Goal: Task Accomplishment & Management: Complete application form

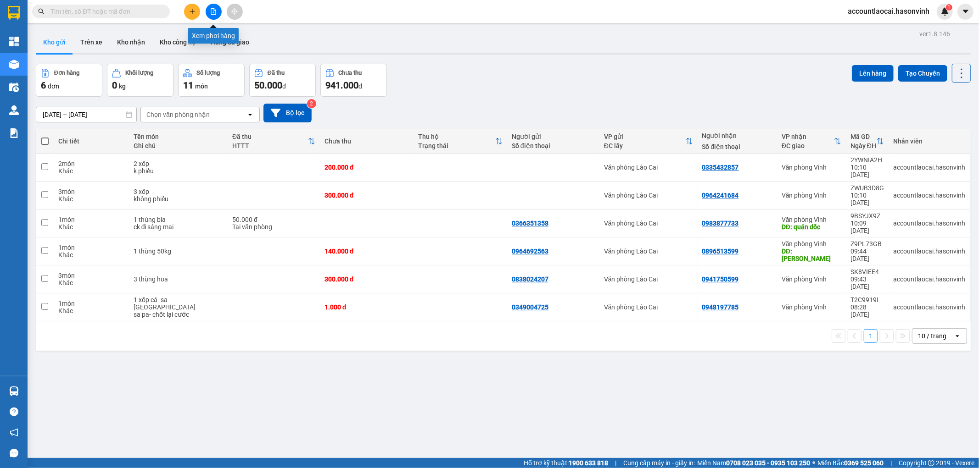
click at [214, 14] on icon "file-add" at bounding box center [213, 11] width 5 height 6
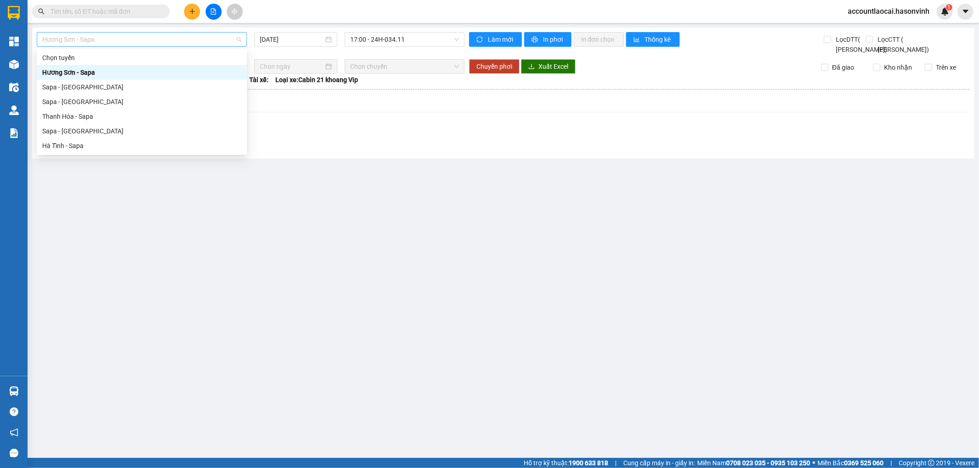
click at [228, 37] on span "Hương Sơn - Sapa" at bounding box center [141, 40] width 199 height 14
click at [50, 129] on div "Sapa - [GEOGRAPHIC_DATA]" at bounding box center [141, 131] width 199 height 10
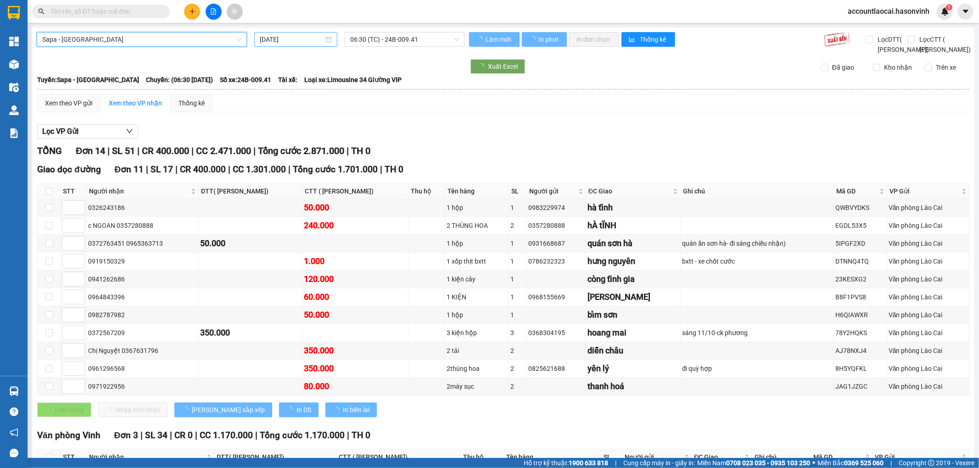
click at [297, 41] on input "[DATE]" at bounding box center [292, 39] width 64 height 10
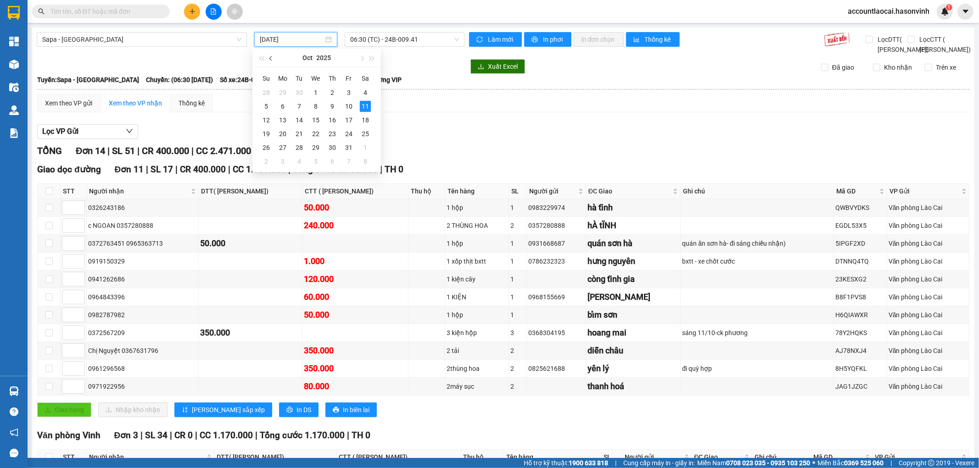
click at [269, 54] on button "button" at bounding box center [271, 58] width 10 height 18
click at [286, 121] on div "15" at bounding box center [282, 120] width 11 height 11
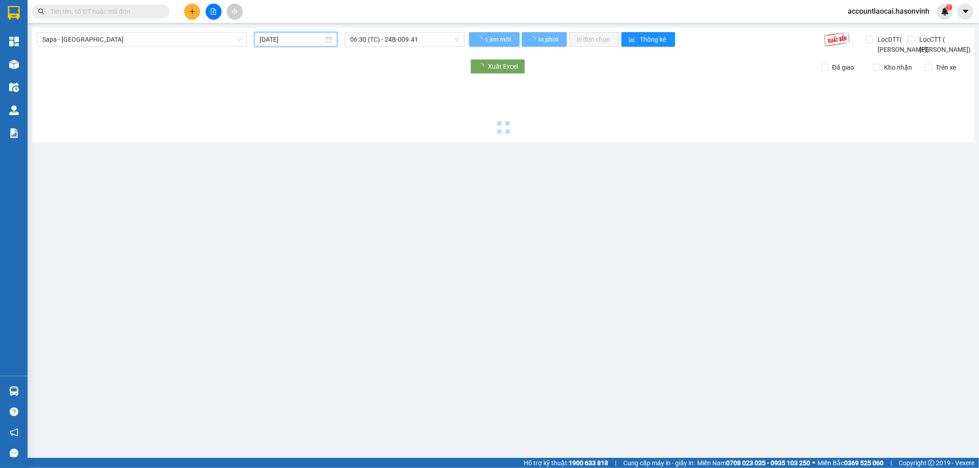
type input "[DATE]"
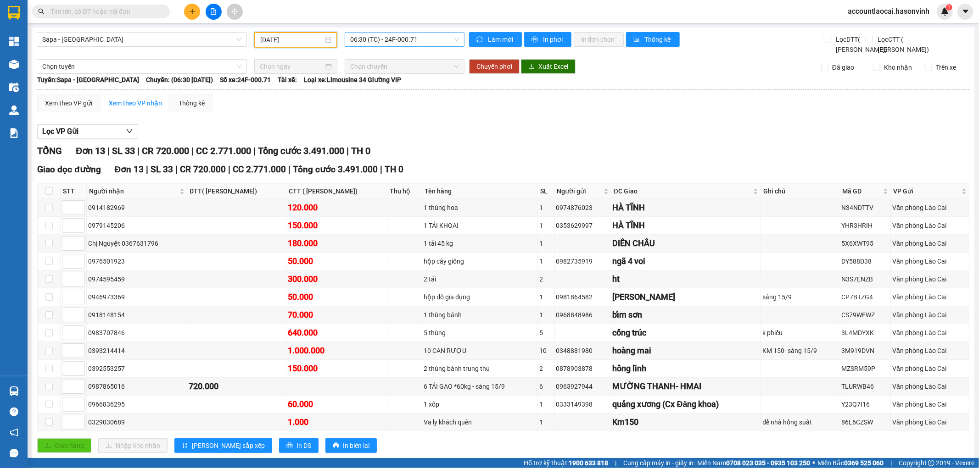
click at [402, 40] on span "06:30 (TC) - 24F-000.71" at bounding box center [404, 40] width 108 height 14
click at [389, 102] on div "17:00 (TC) - 24B-005.26" at bounding box center [383, 102] width 72 height 10
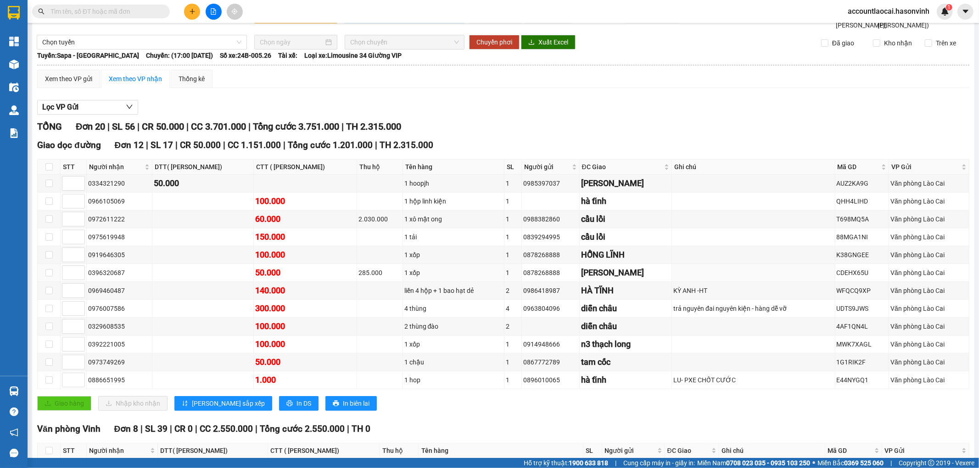
scroll to position [126, 0]
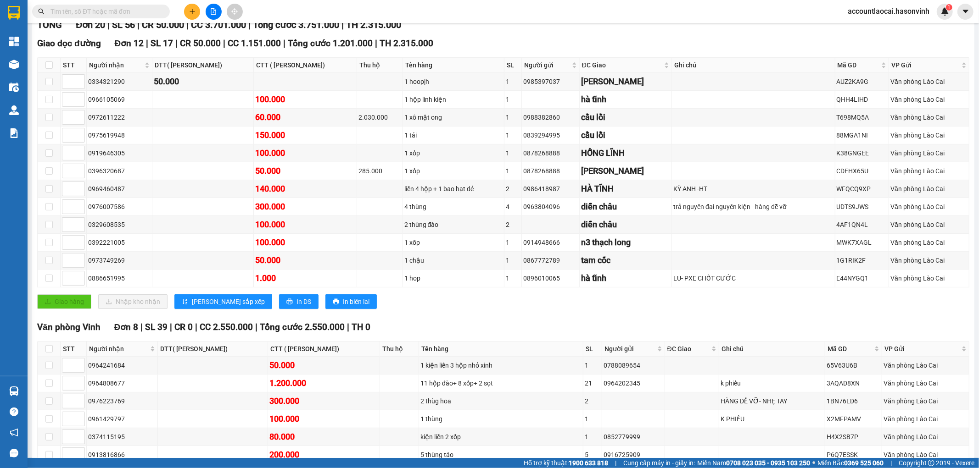
click at [199, 11] on button at bounding box center [192, 12] width 16 height 16
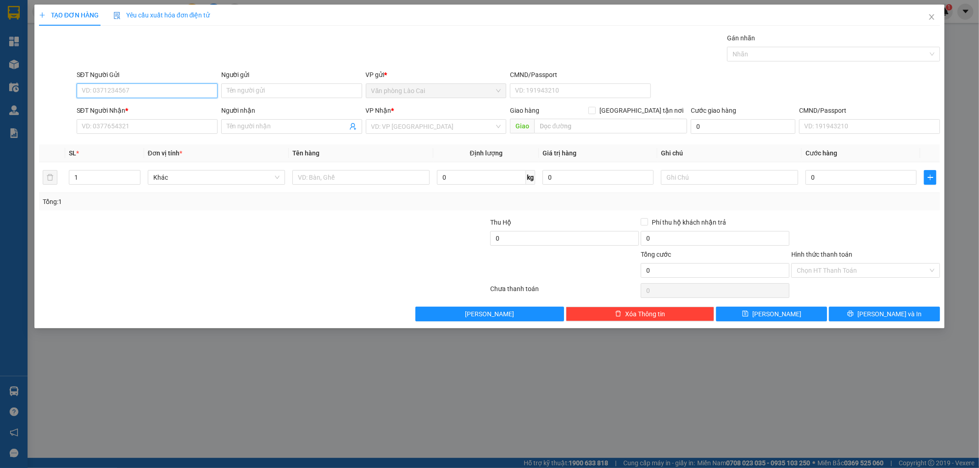
click at [150, 89] on input "SĐT Người Gửi" at bounding box center [147, 91] width 141 height 15
type input "0328607680"
click at [124, 108] on div "0328607680" at bounding box center [147, 109] width 130 height 10
type input "0384570944"
type input "c lý"
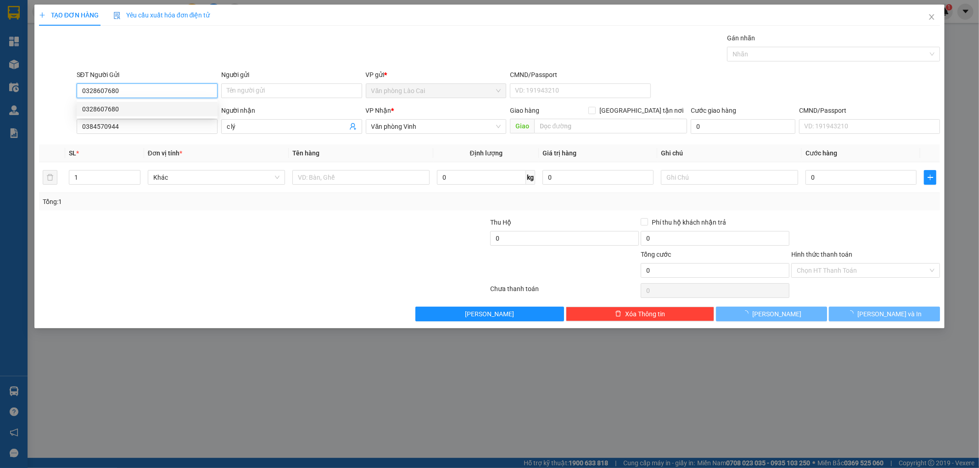
type input "270.000"
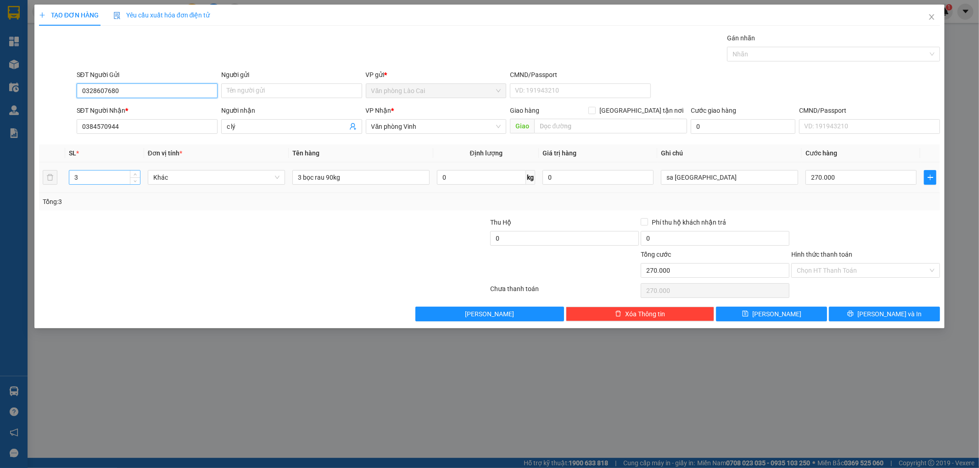
type input "0328607680"
drag, startPoint x: 91, startPoint y: 180, endPoint x: 56, endPoint y: 187, distance: 35.9
click at [56, 187] on tr "3 Khác 3 bọc rau 90kg 0 kg 0 sa pa 270.000" at bounding box center [489, 177] width 901 height 31
type input "2"
drag, startPoint x: 303, startPoint y: 178, endPoint x: 294, endPoint y: 182, distance: 9.6
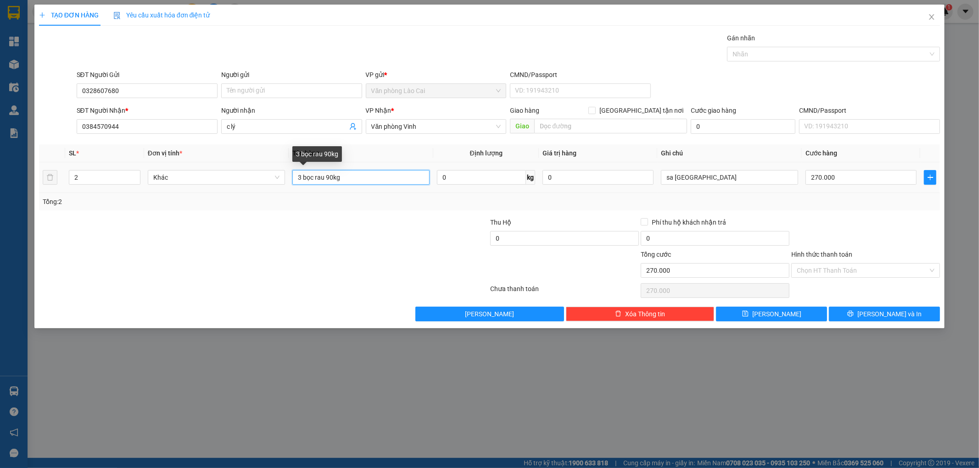
click at [294, 182] on input "3 bọc rau 90kg" at bounding box center [360, 177] width 137 height 15
click at [329, 178] on input "2 bọc rau 90kg" at bounding box center [360, 177] width 137 height 15
type input "2 bọc rau 70kg"
click at [842, 177] on input "270.000" at bounding box center [860, 177] width 111 height 15
type input "2"
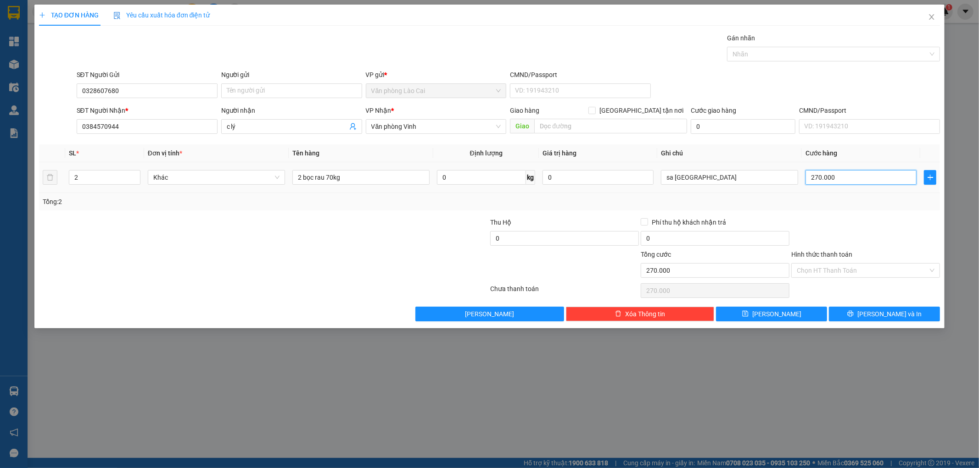
type input "2"
type input "21"
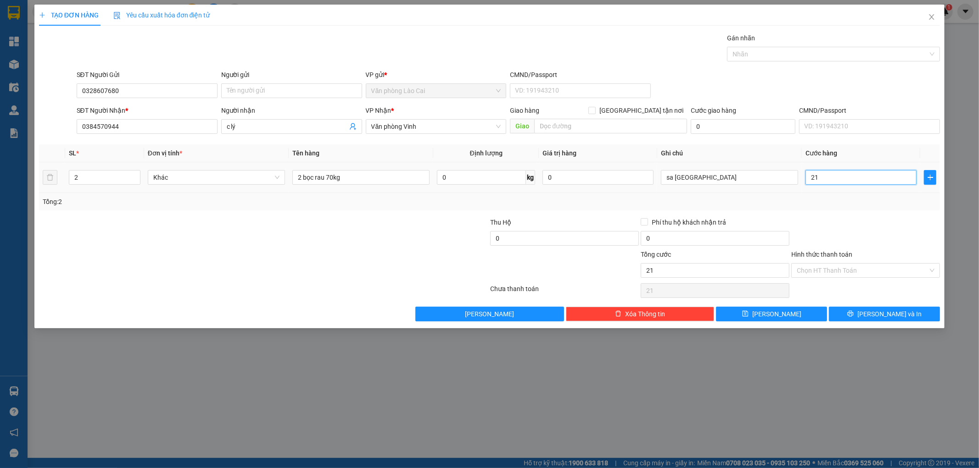
type input "210"
type input "2.100"
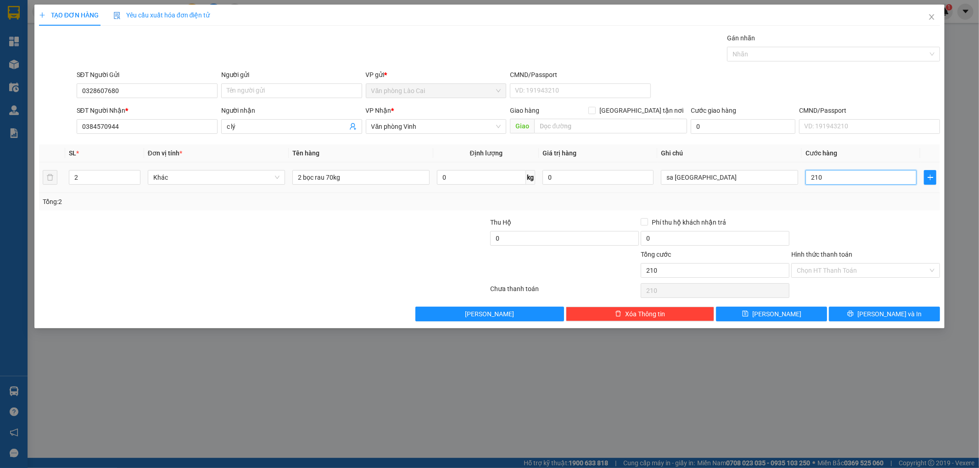
type input "2.100"
type input "21.000"
type input "210.000"
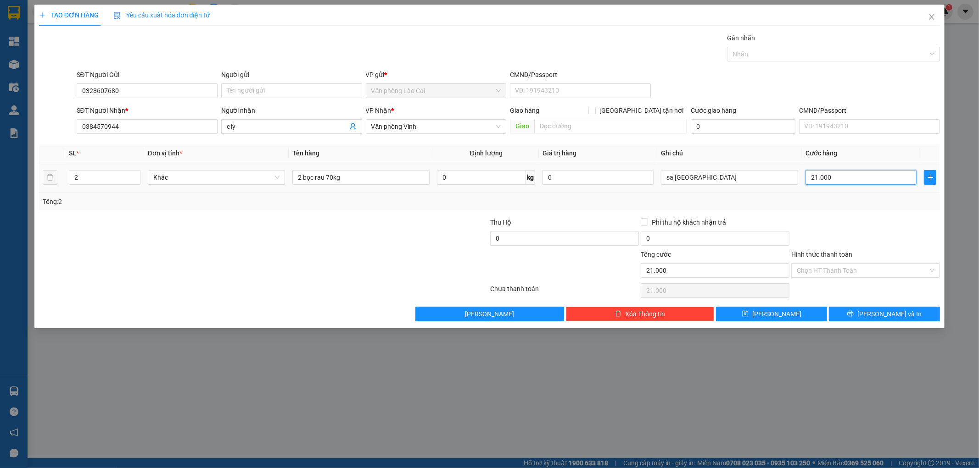
type input "210.000"
click at [854, 313] on button "[PERSON_NAME] và In" at bounding box center [884, 314] width 111 height 15
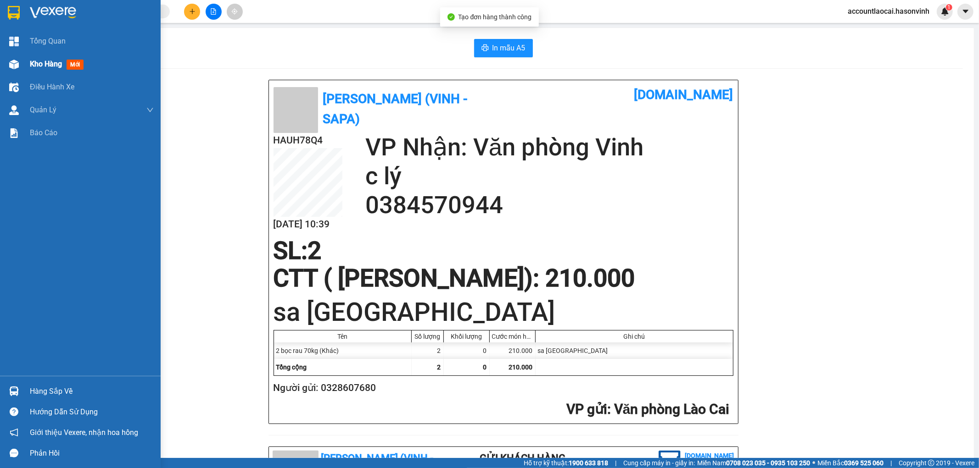
click at [24, 62] on div "Kho hàng mới" at bounding box center [80, 64] width 161 height 23
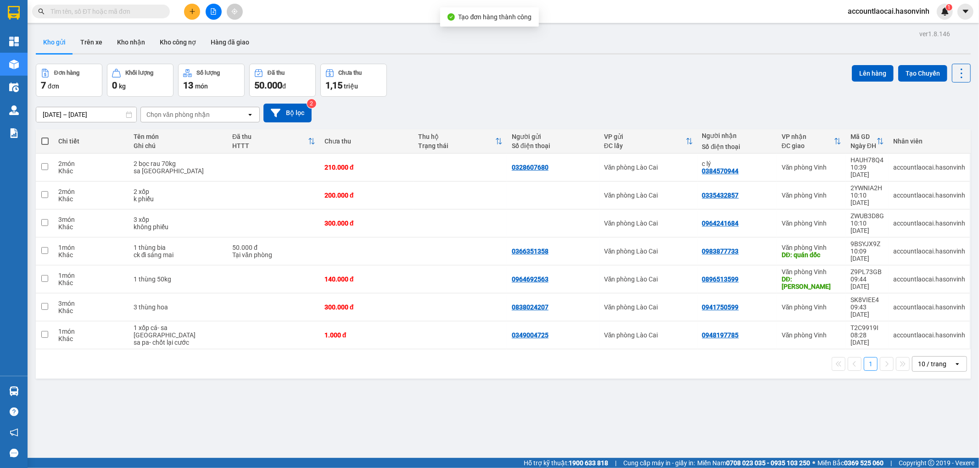
click at [140, 12] on input "text" at bounding box center [104, 11] width 108 height 10
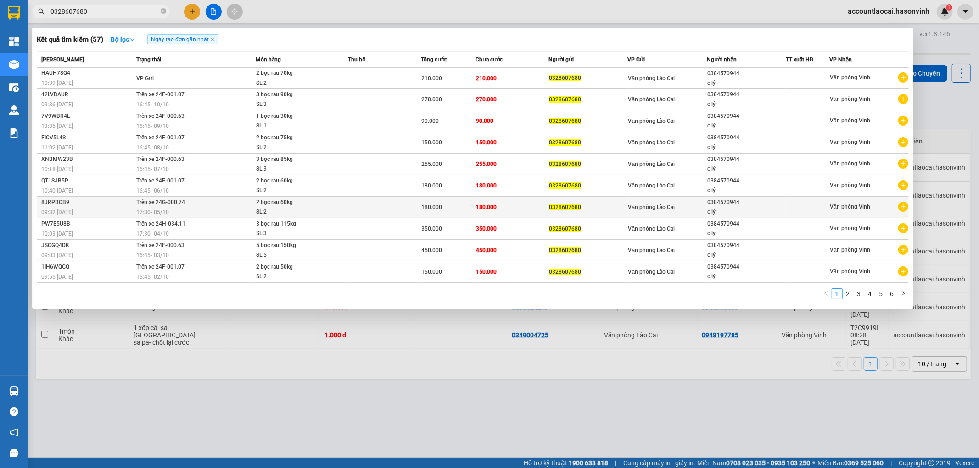
type input "0328607680"
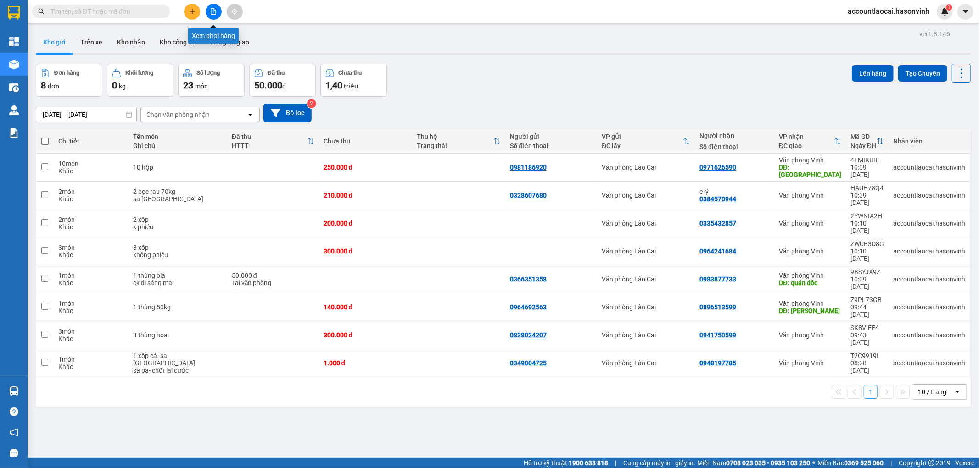
click at [217, 12] on button at bounding box center [214, 12] width 16 height 16
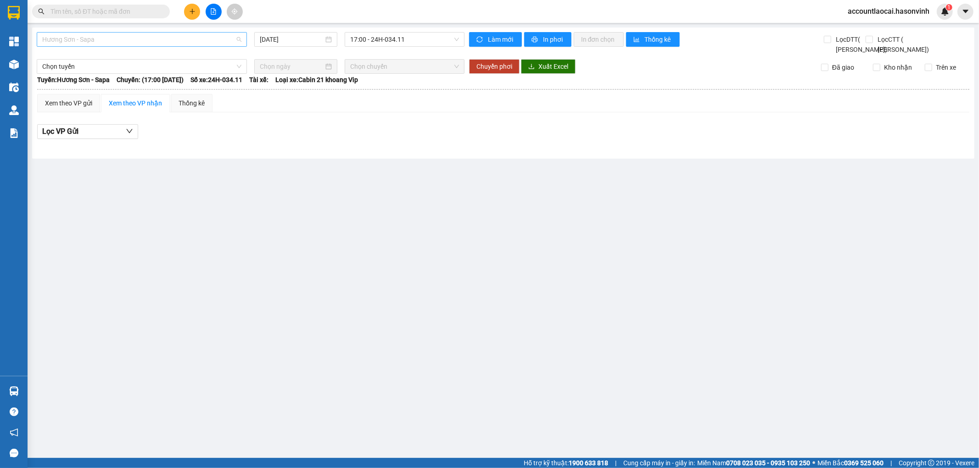
click at [202, 43] on span "Hương Sơn - Sapa" at bounding box center [141, 40] width 199 height 14
click at [315, 39] on input "[DATE]" at bounding box center [292, 39] width 64 height 10
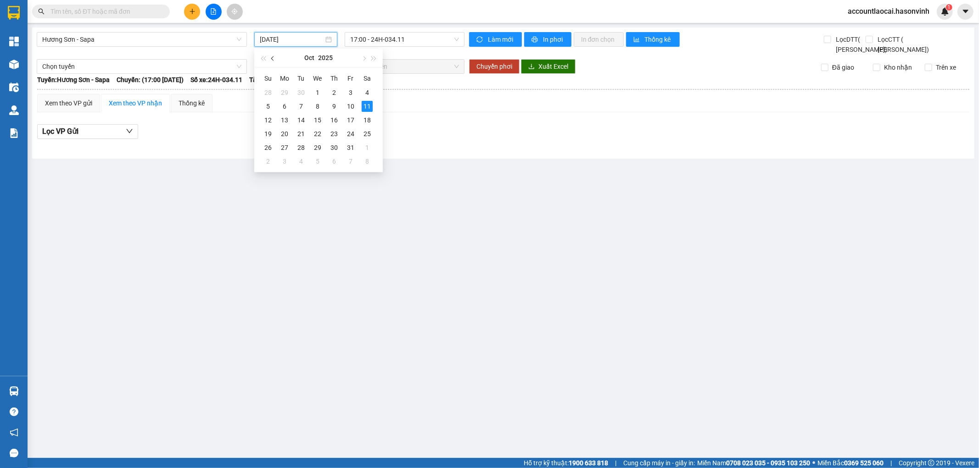
click at [274, 58] on span "button" at bounding box center [273, 58] width 5 height 5
click at [317, 120] on div "17" at bounding box center [317, 120] width 11 height 11
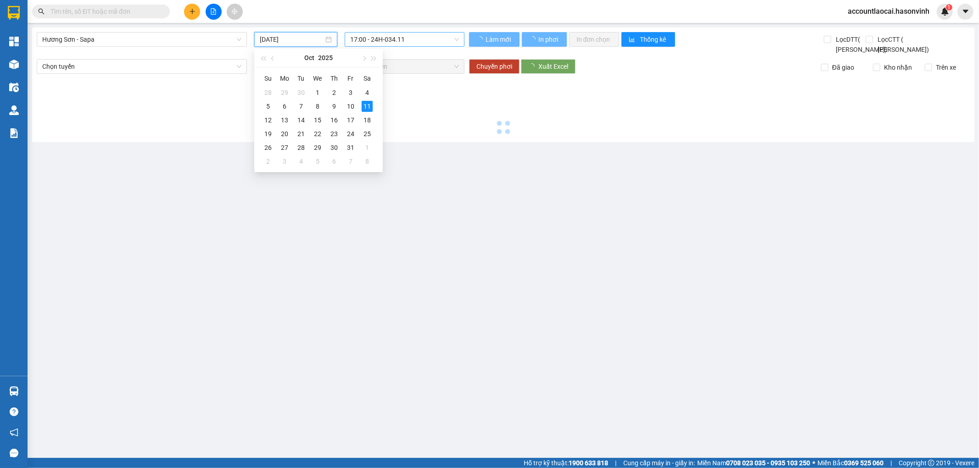
type input "[DATE]"
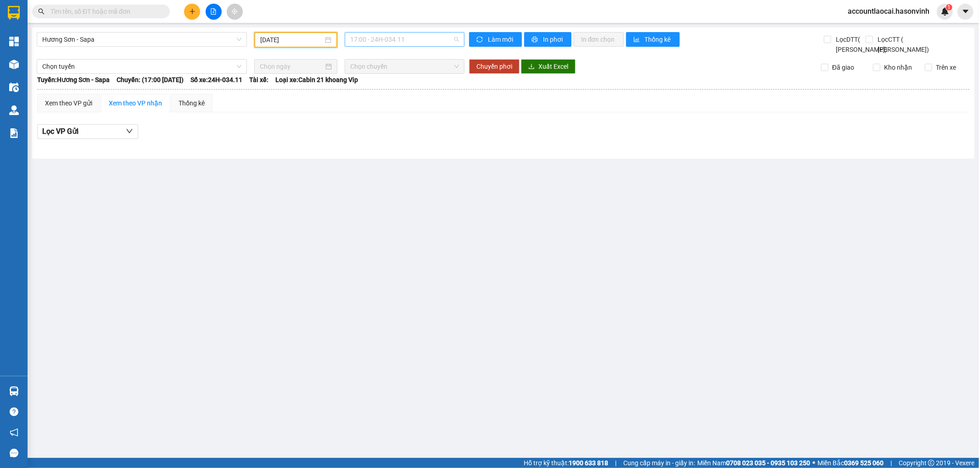
click at [388, 40] on span "17:00 - 24H-034.11" at bounding box center [404, 40] width 108 height 14
click at [387, 37] on span "17:00 - 24H-034.11" at bounding box center [404, 40] width 108 height 14
click at [104, 46] on span "Hương Sơn - Sapa" at bounding box center [141, 40] width 199 height 14
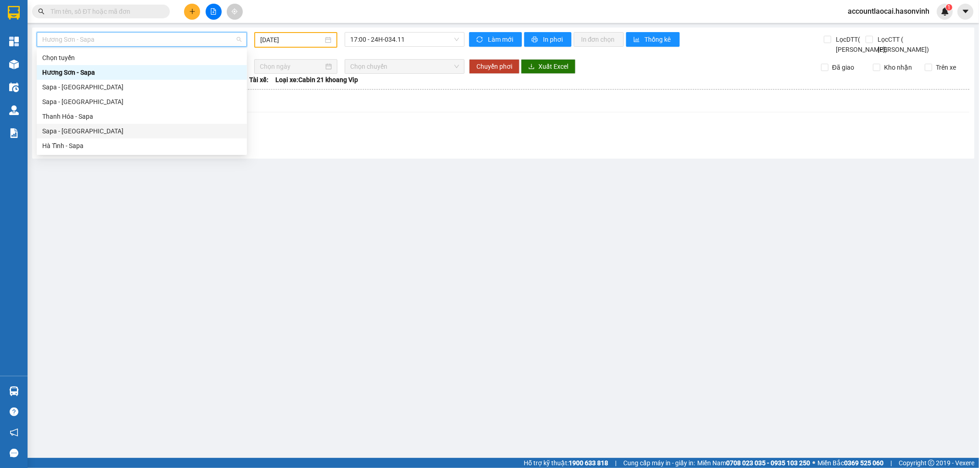
click at [60, 126] on div "Sapa - [GEOGRAPHIC_DATA]" at bounding box center [141, 131] width 199 height 10
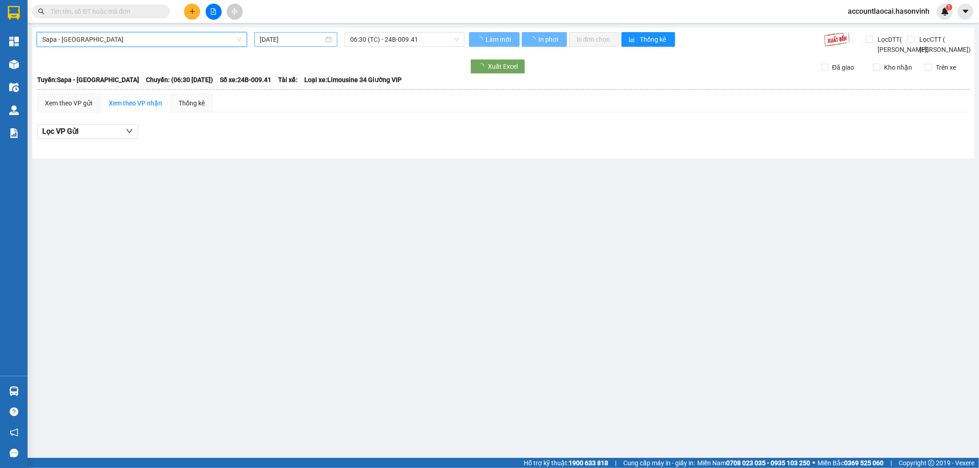
click at [310, 37] on input "[DATE]" at bounding box center [292, 39] width 64 height 10
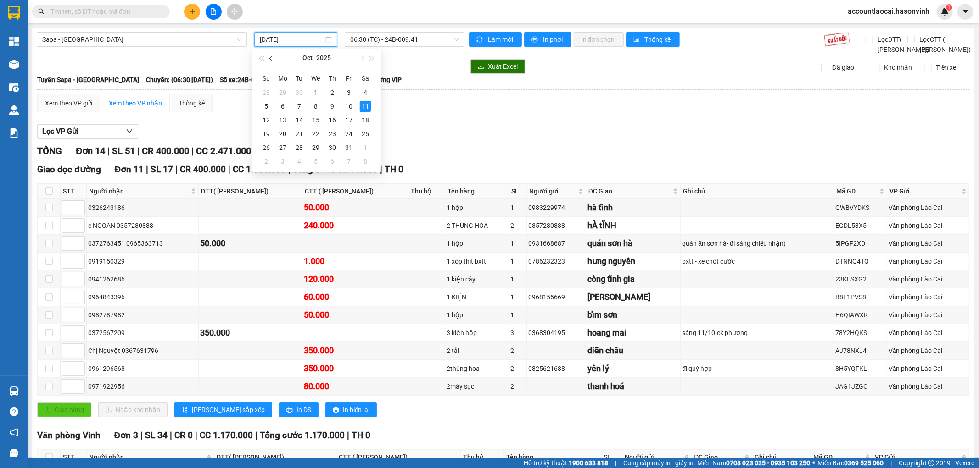
click at [269, 57] on span "button" at bounding box center [271, 58] width 5 height 5
click at [315, 119] on div "17" at bounding box center [315, 120] width 11 height 11
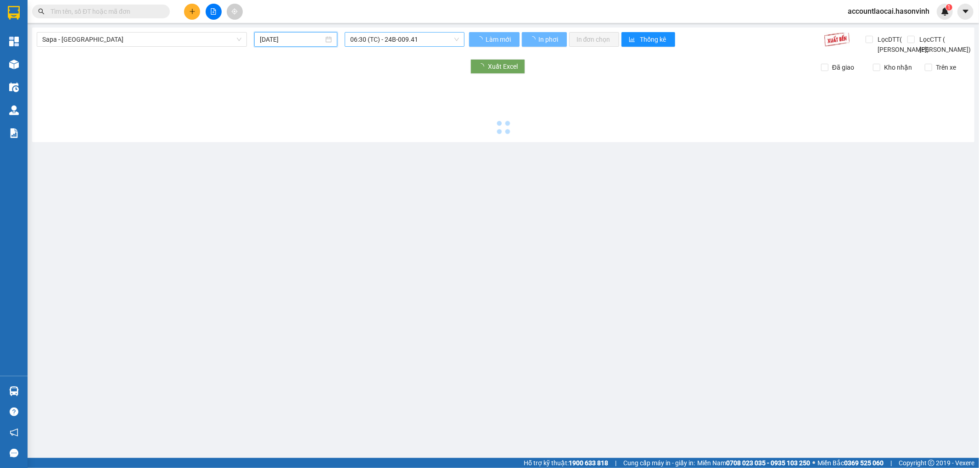
type input "[DATE]"
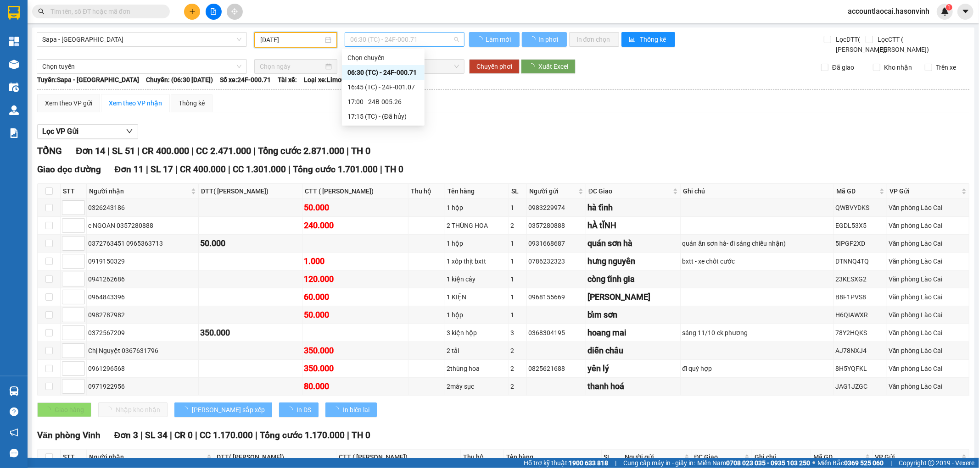
click at [396, 39] on span "06:30 (TC) - 24F-000.71" at bounding box center [404, 40] width 108 height 14
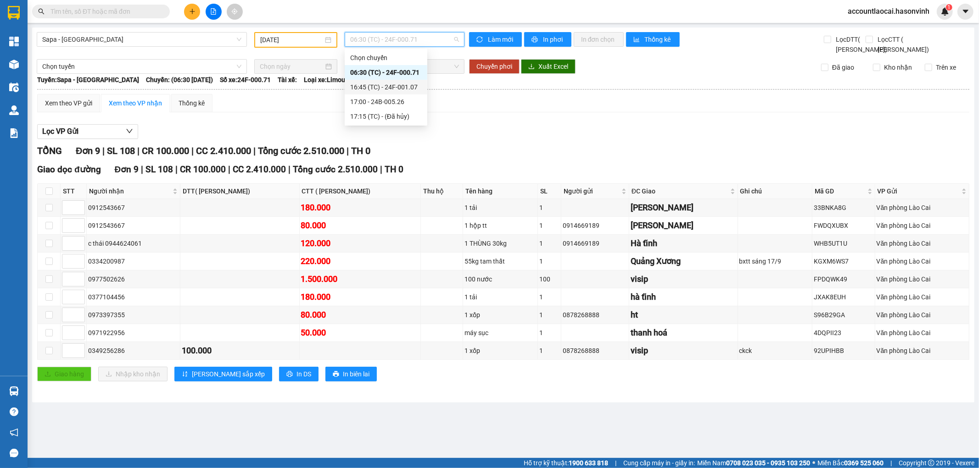
click at [393, 88] on div "16:45 (TC) - 24F-001.07" at bounding box center [386, 87] width 72 height 10
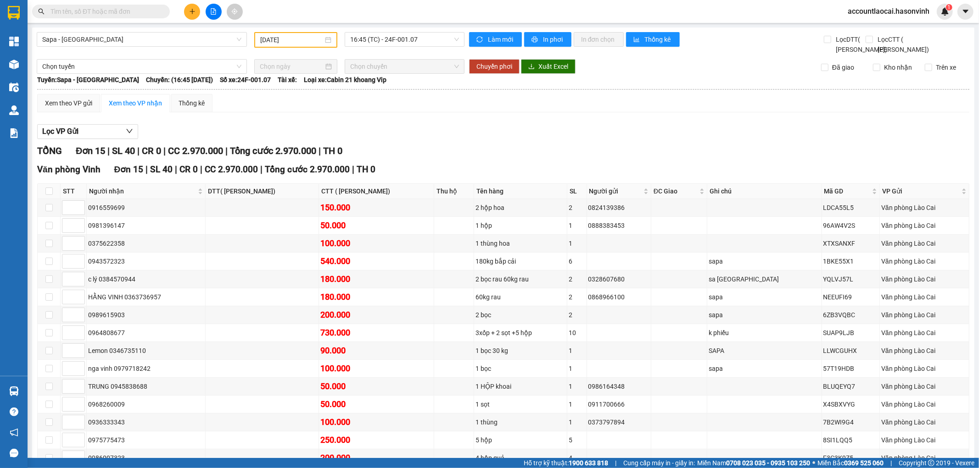
click at [271, 38] on input "[DATE]" at bounding box center [291, 40] width 63 height 10
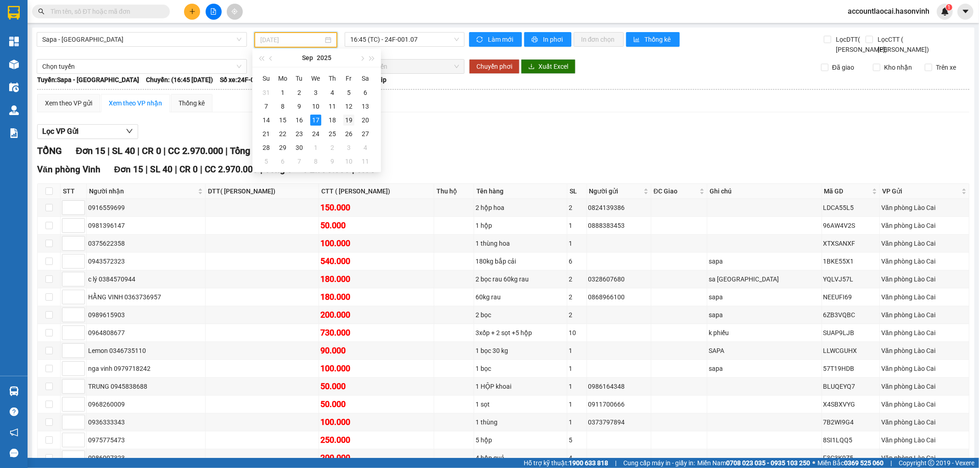
click at [347, 118] on div "19" at bounding box center [348, 120] width 11 height 11
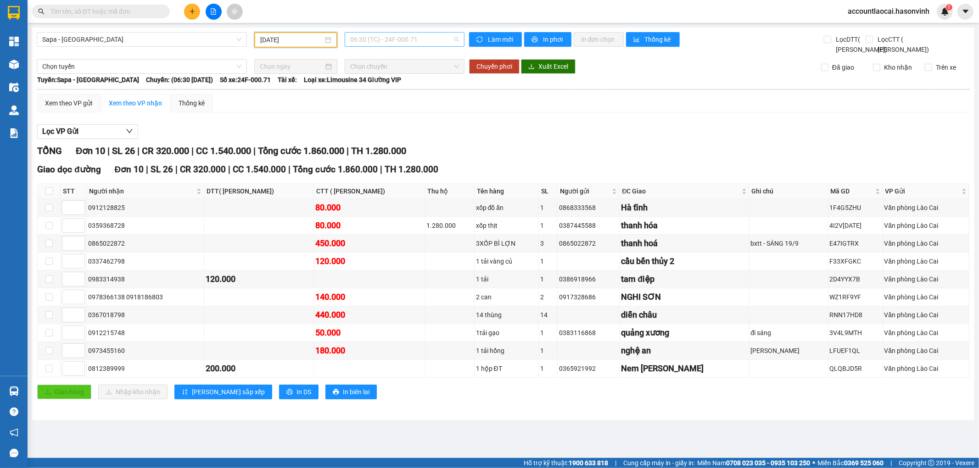
click at [393, 36] on span "06:30 (TC) - 24F-000.71" at bounding box center [404, 40] width 108 height 14
click at [407, 105] on div "17:00 - 24B-005.26" at bounding box center [386, 102] width 72 height 10
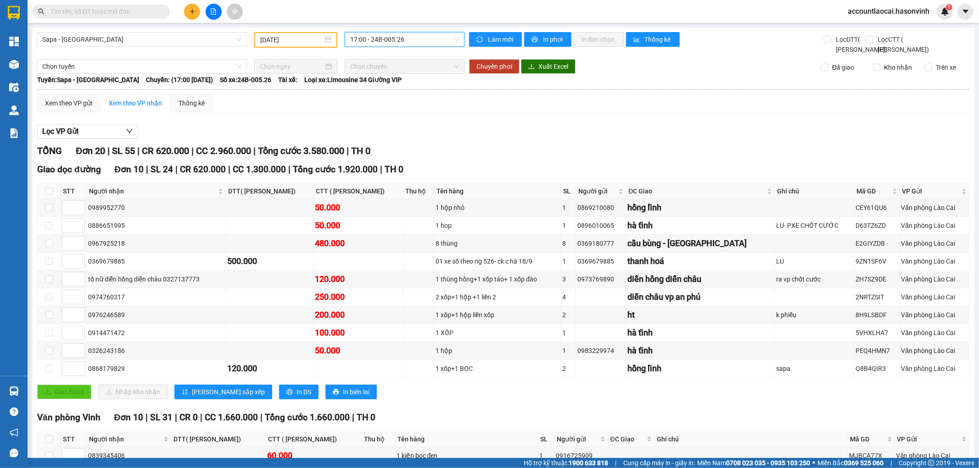
click at [385, 40] on span "17:00 - 24B-005.26" at bounding box center [404, 40] width 108 height 14
click at [390, 87] on div "16:45 (TC) - 24F-001.07" at bounding box center [383, 87] width 72 height 10
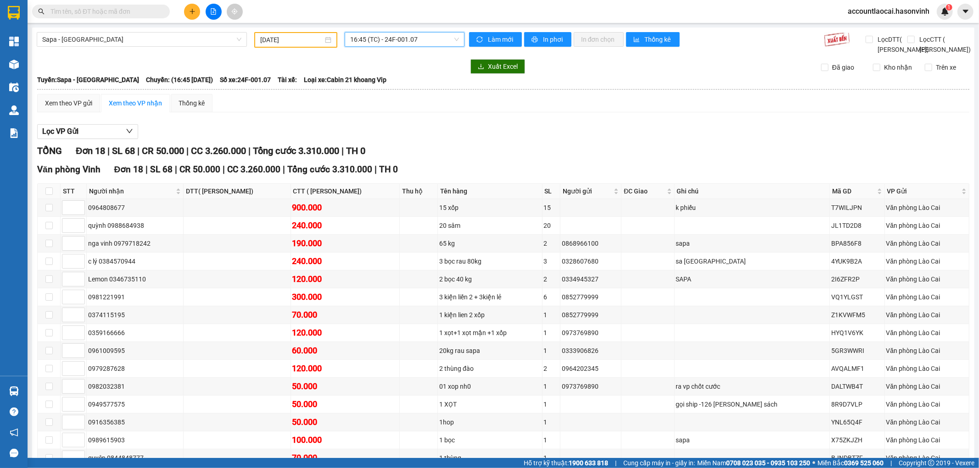
click at [287, 41] on input "[DATE]" at bounding box center [291, 40] width 63 height 10
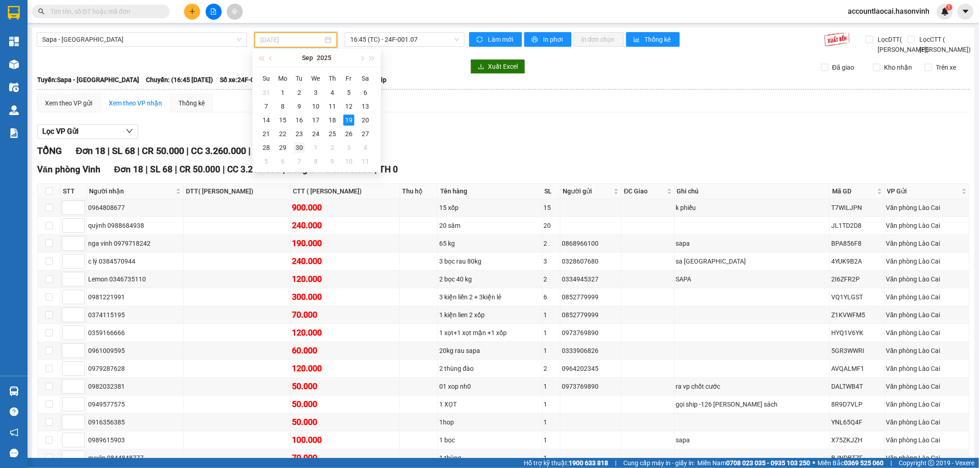
click at [292, 145] on td "30" at bounding box center [299, 148] width 17 height 14
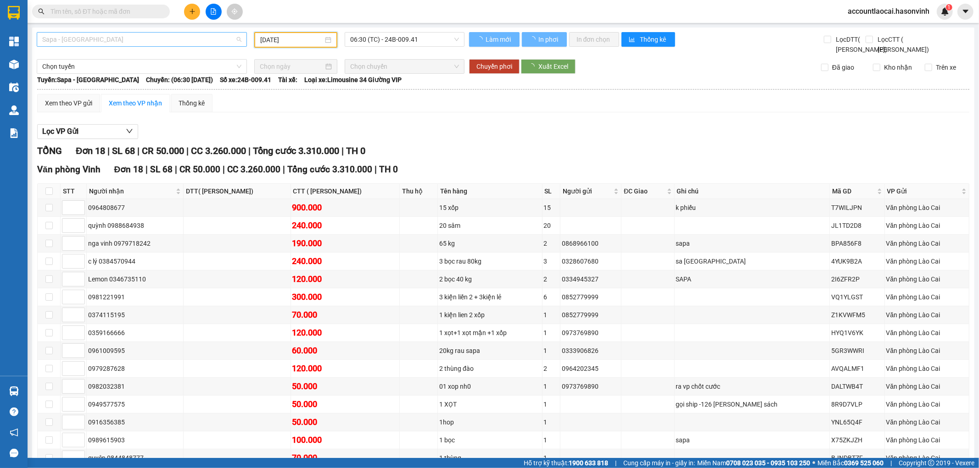
type input "30/09/2025"
click at [91, 39] on span "Sapa - [GEOGRAPHIC_DATA]" at bounding box center [141, 40] width 199 height 14
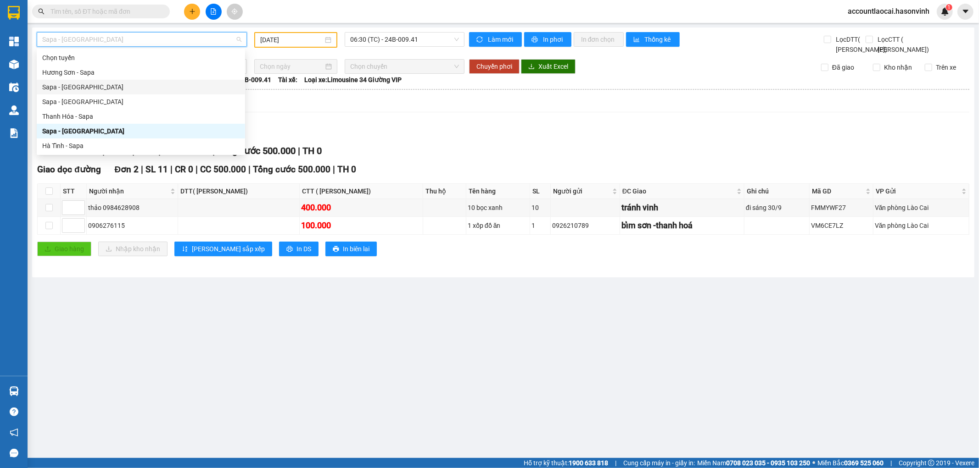
click at [67, 86] on div "Sapa - [GEOGRAPHIC_DATA]" at bounding box center [140, 87] width 197 height 10
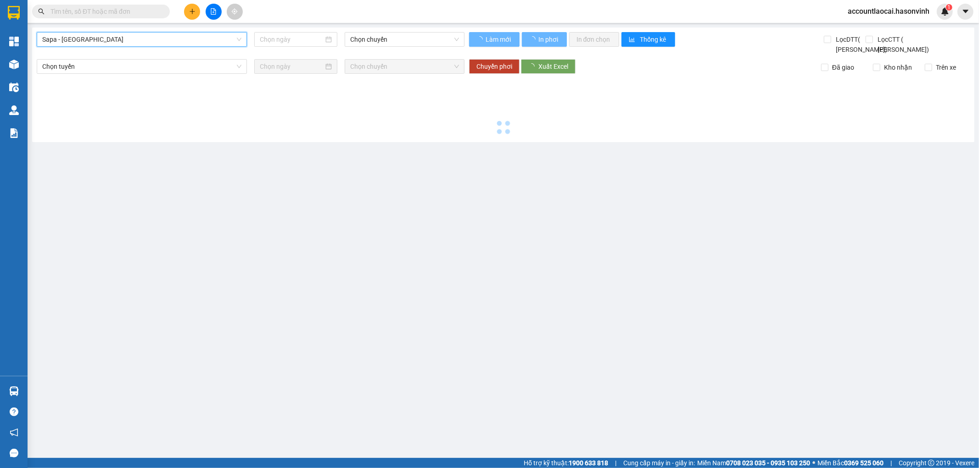
type input "[DATE]"
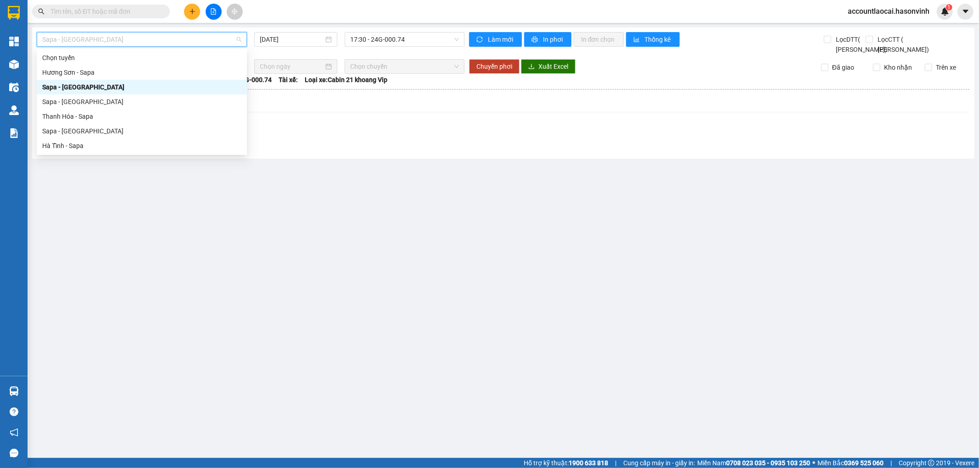
click at [151, 43] on span "Sapa - [GEOGRAPHIC_DATA]" at bounding box center [141, 40] width 199 height 14
click at [60, 127] on div "Sapa - [GEOGRAPHIC_DATA]" at bounding box center [141, 131] width 199 height 10
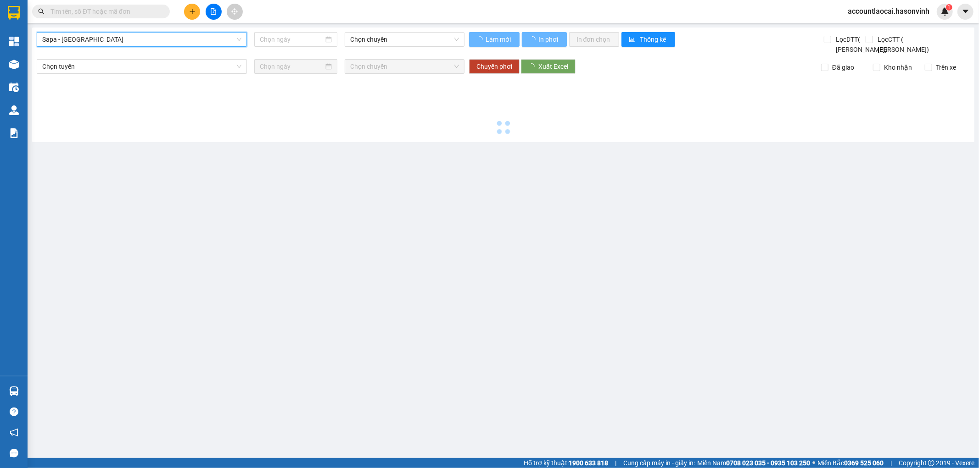
type input "[DATE]"
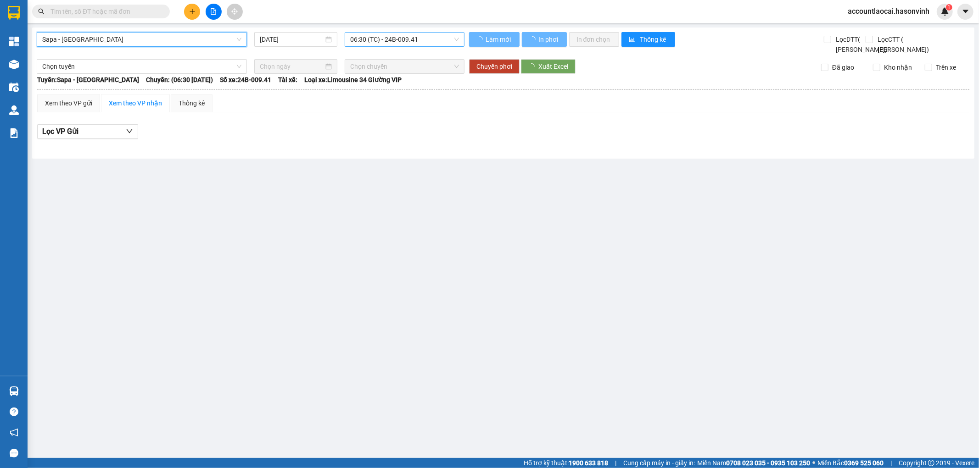
click at [389, 43] on span "06:30 (TC) - 24B-009.41" at bounding box center [404, 40] width 108 height 14
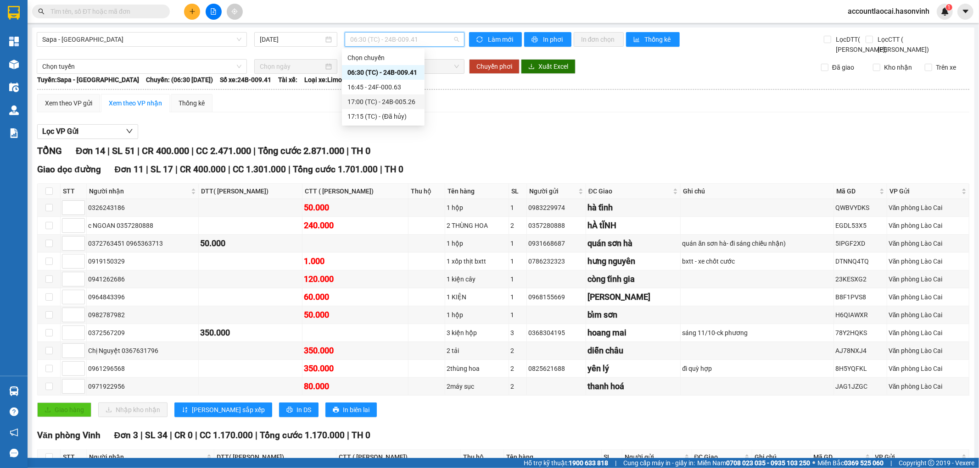
drag, startPoint x: 388, startPoint y: 69, endPoint x: 385, endPoint y: 102, distance: 32.7
click at [385, 102] on div "Chọn chuyến 06:30 (TC) - 24B-009.41 16:45 - 24F-000.63 17:00 (TC) - 24B-005.26 …" at bounding box center [383, 86] width 83 height 73
click at [385, 102] on div "17:00 (TC) - 24B-005.26" at bounding box center [383, 102] width 72 height 10
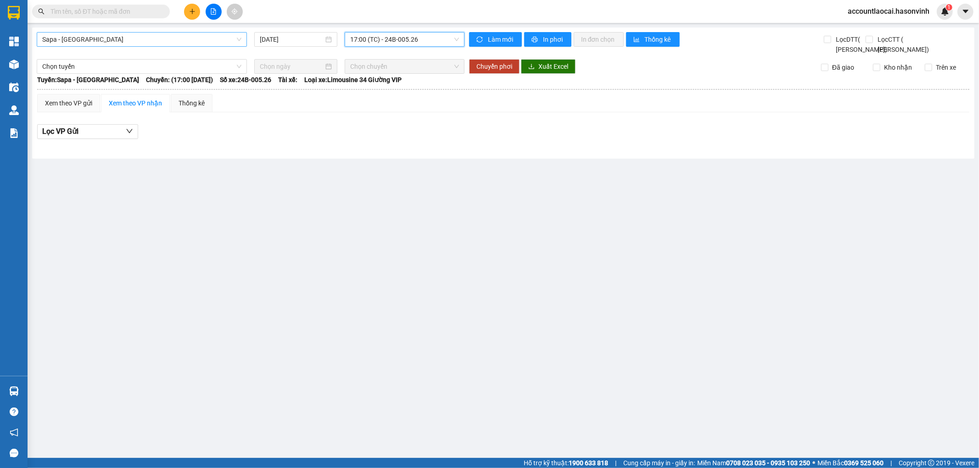
click at [112, 42] on span "Sapa - [GEOGRAPHIC_DATA]" at bounding box center [141, 40] width 199 height 14
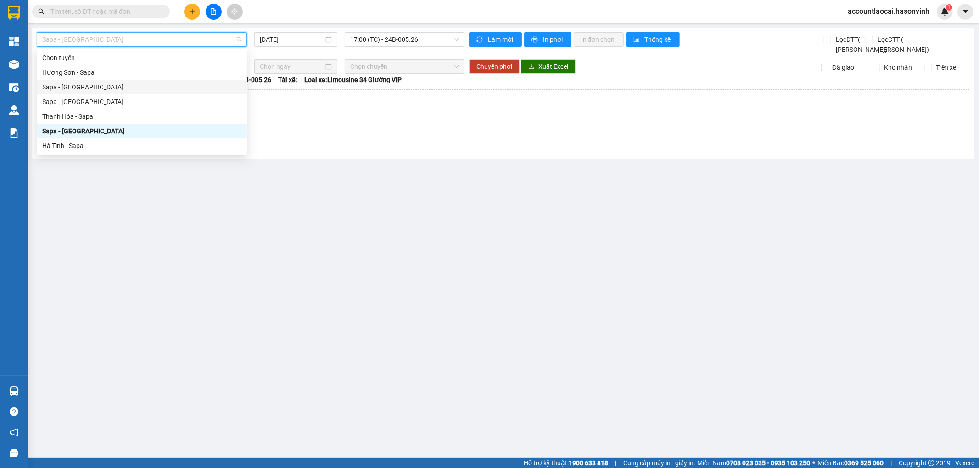
click at [68, 85] on div "Sapa - [GEOGRAPHIC_DATA]" at bounding box center [141, 87] width 199 height 10
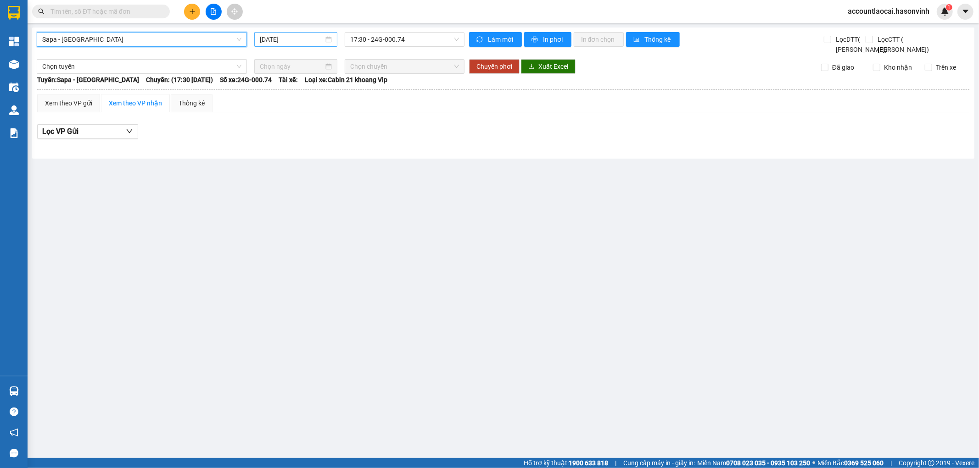
click at [305, 45] on div "[DATE]" at bounding box center [295, 39] width 83 height 15
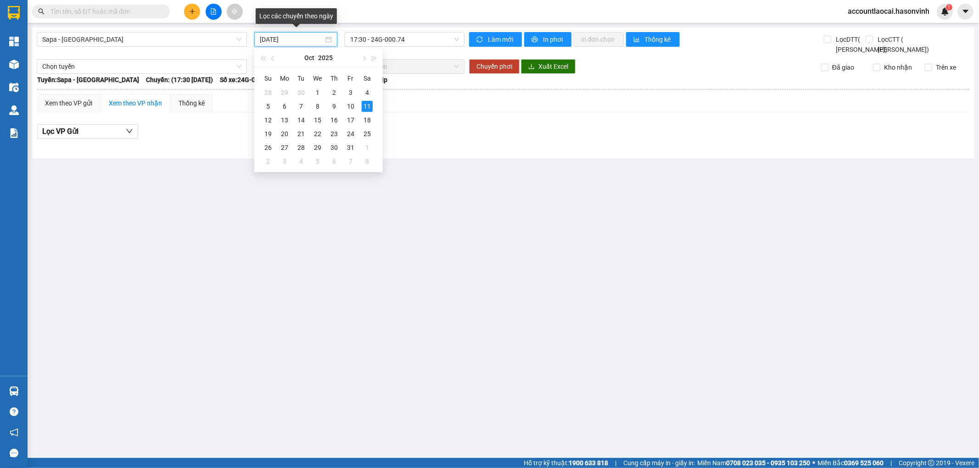
click at [305, 40] on input "[DATE]" at bounding box center [292, 39] width 64 height 10
click at [273, 58] on span "button" at bounding box center [273, 58] width 5 height 5
click at [300, 153] on div "30" at bounding box center [301, 147] width 11 height 11
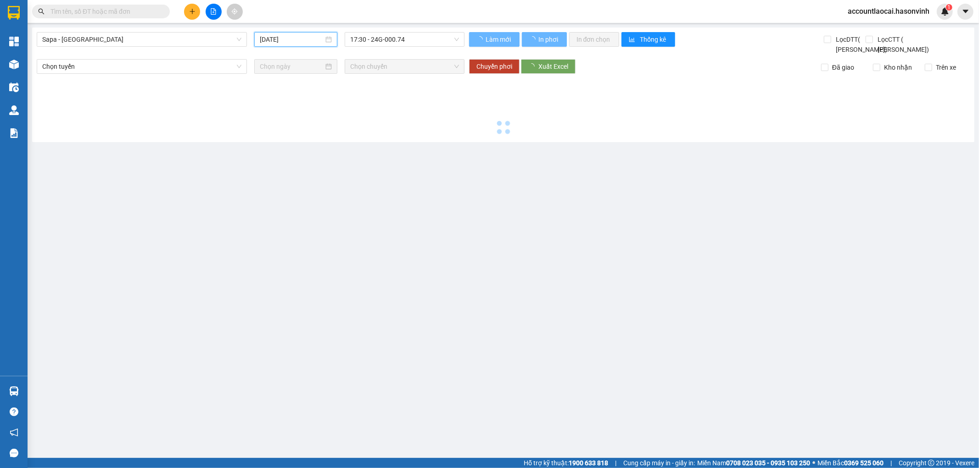
type input "30/09/2025"
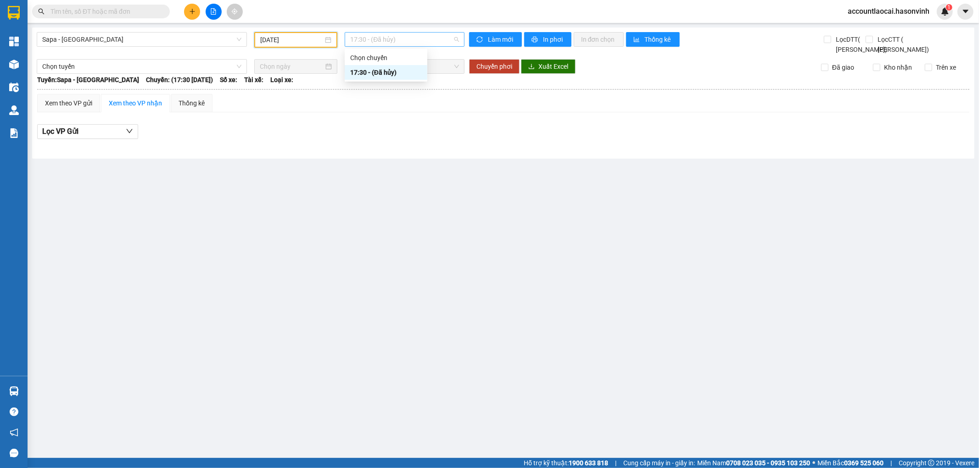
click at [364, 40] on span "17:30 - (Đã hủy)" at bounding box center [404, 40] width 108 height 14
click at [98, 39] on span "Sapa - [GEOGRAPHIC_DATA]" at bounding box center [141, 40] width 199 height 14
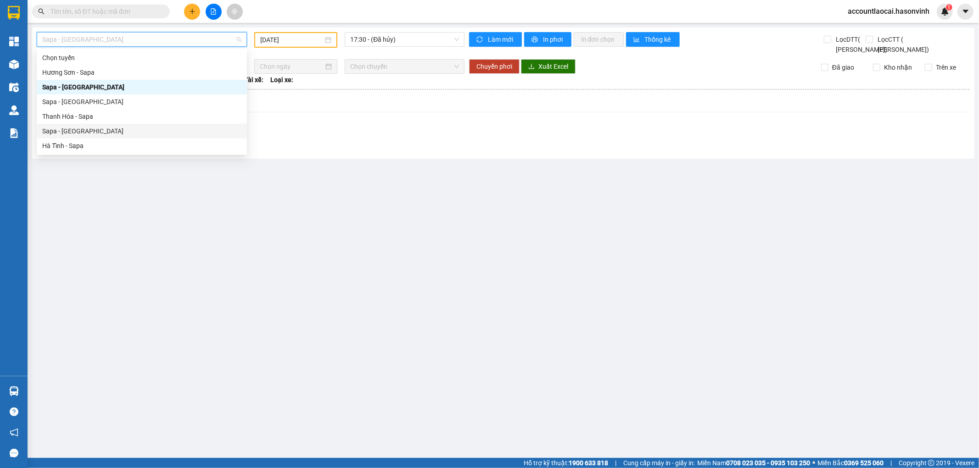
click at [71, 133] on div "Sapa - [GEOGRAPHIC_DATA]" at bounding box center [141, 131] width 199 height 10
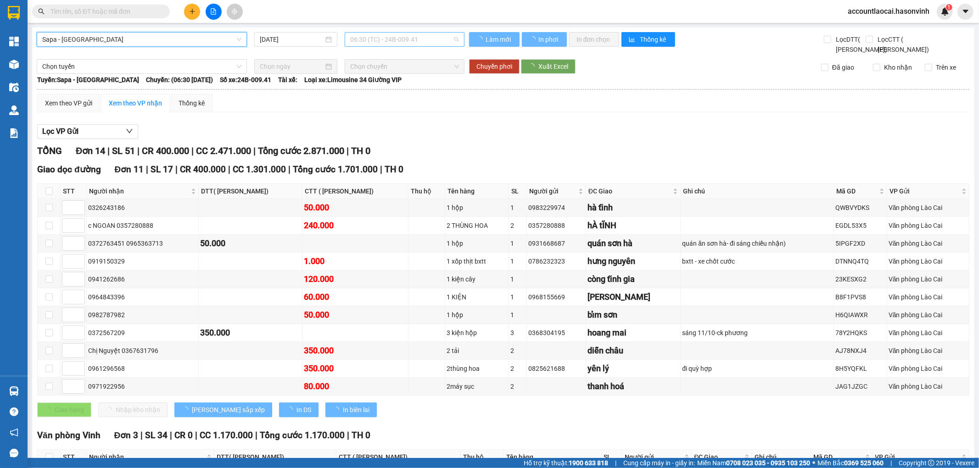
click at [395, 41] on span "06:30 (TC) - 24B-009.41" at bounding box center [404, 40] width 108 height 14
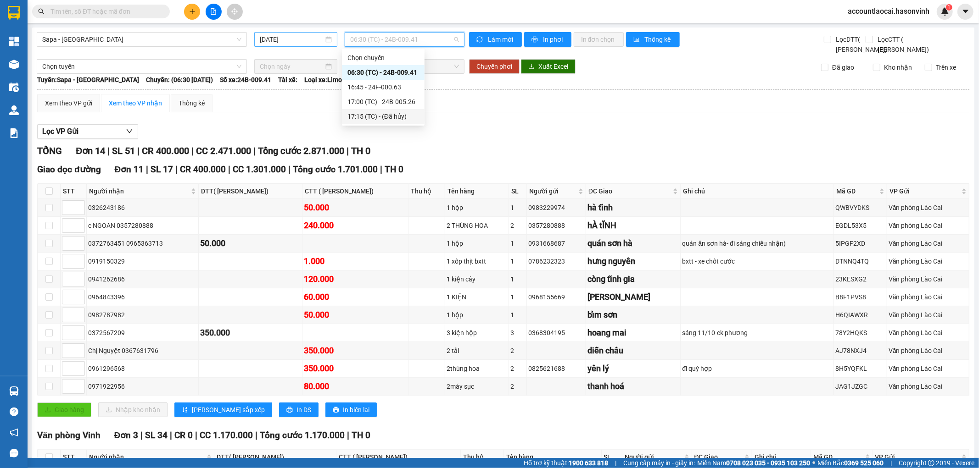
click at [297, 39] on input "[DATE]" at bounding box center [292, 39] width 64 height 10
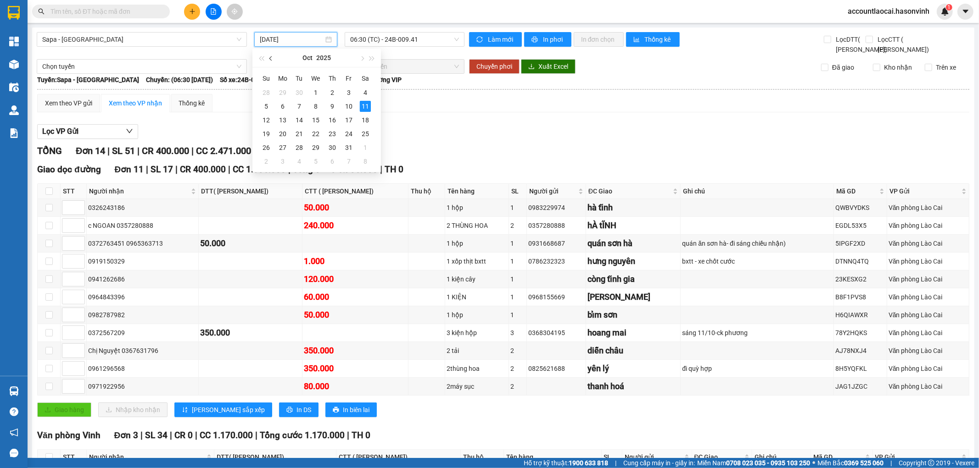
click at [270, 61] on button "button" at bounding box center [271, 58] width 10 height 18
click at [300, 145] on div "30" at bounding box center [299, 147] width 11 height 11
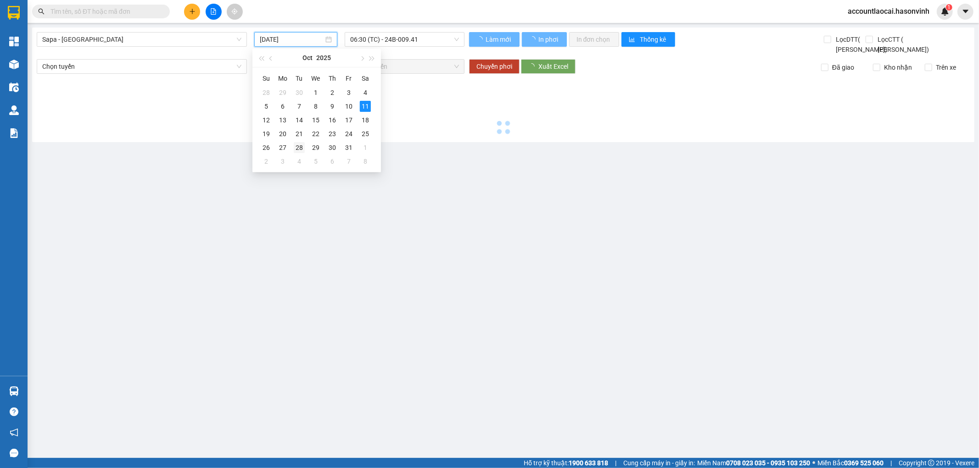
type input "30/09/2025"
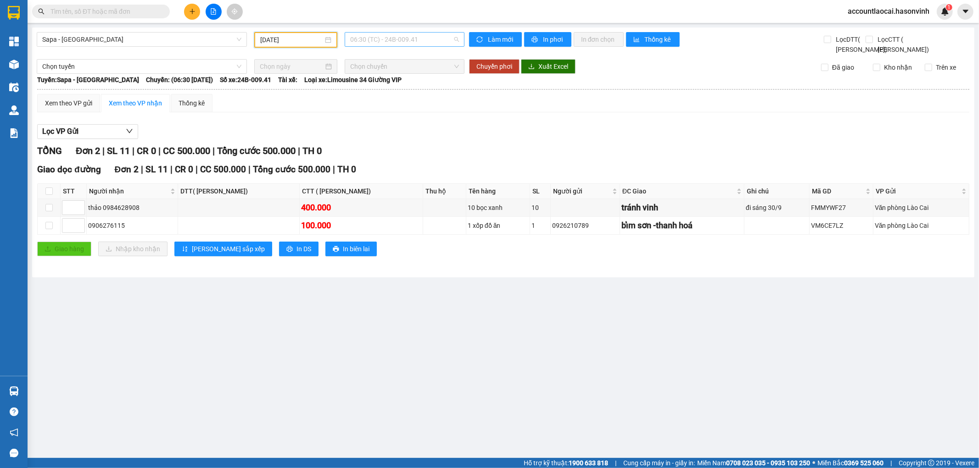
click at [398, 38] on span "06:30 (TC) - 24B-009.41" at bounding box center [404, 40] width 108 height 14
click at [90, 40] on span "Sapa - [GEOGRAPHIC_DATA]" at bounding box center [141, 40] width 199 height 14
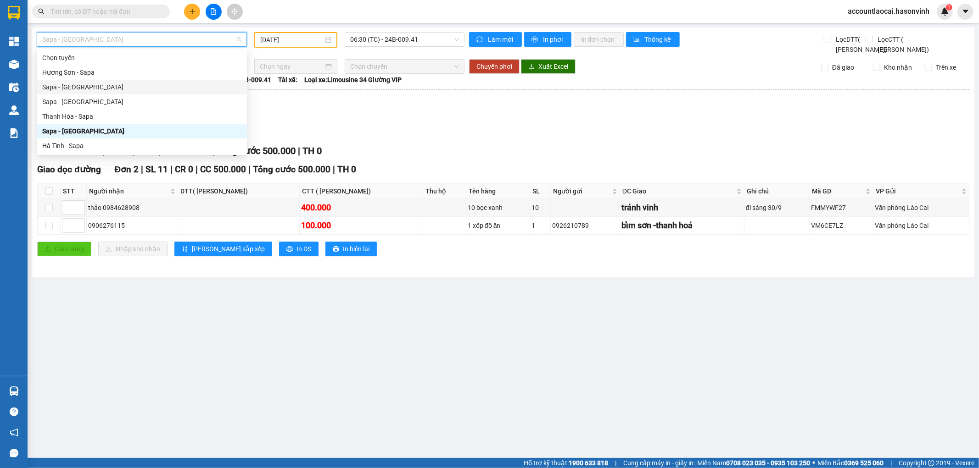
click at [80, 90] on div "Sapa - [GEOGRAPHIC_DATA]" at bounding box center [141, 87] width 199 height 10
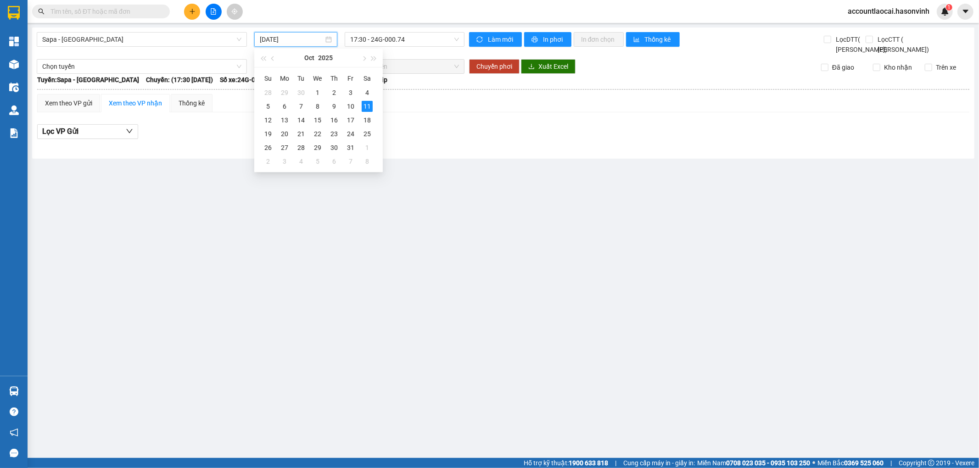
click at [278, 34] on input "[DATE]" at bounding box center [292, 39] width 64 height 10
click at [269, 57] on button "button" at bounding box center [273, 58] width 10 height 18
click at [297, 143] on div "30" at bounding box center [301, 147] width 11 height 11
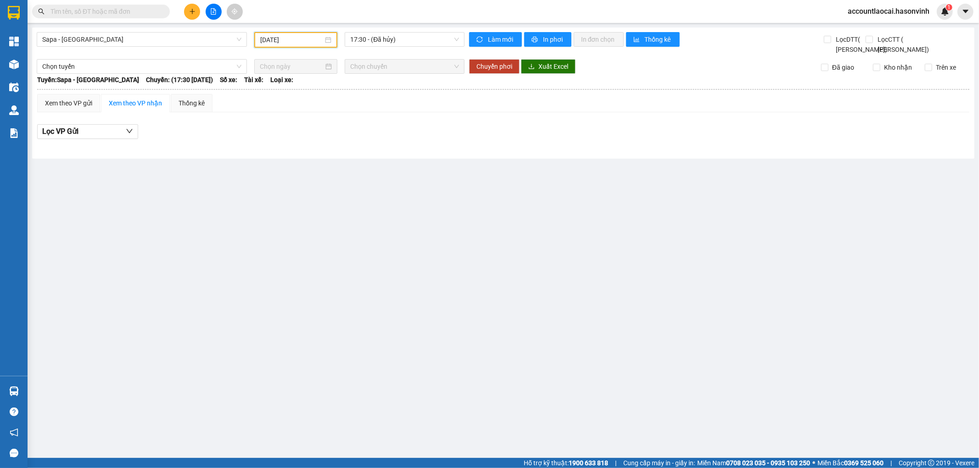
click at [257, 39] on div "30/09/2025" at bounding box center [295, 40] width 83 height 16
click at [282, 147] on div "29" at bounding box center [284, 147] width 11 height 11
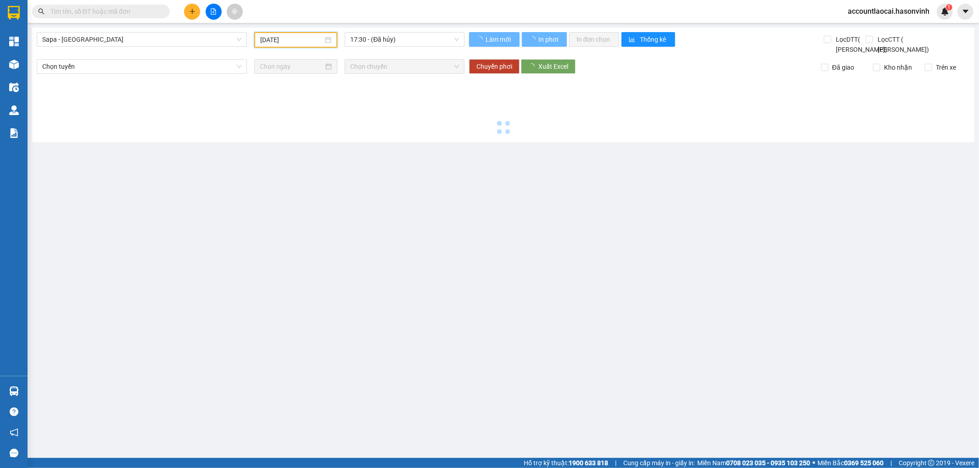
type input "29/09/2025"
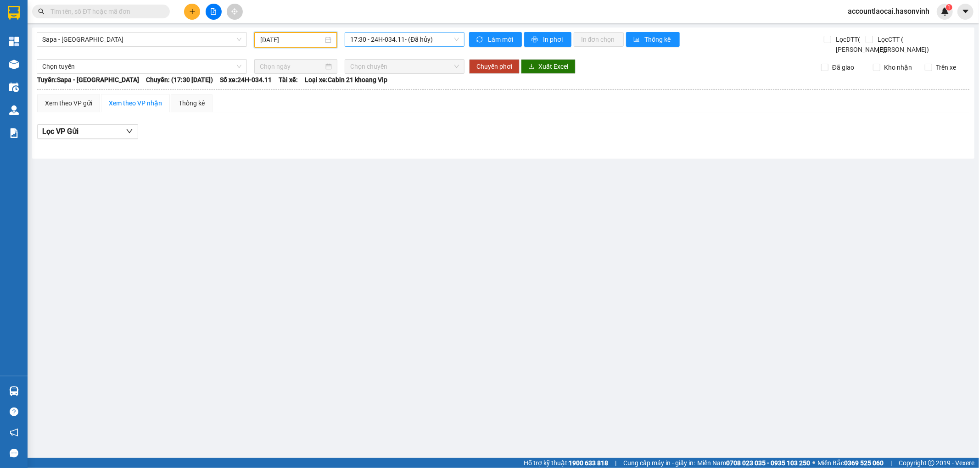
click at [398, 40] on span "17:30 - 24H-034.11 - (Đã hủy)" at bounding box center [404, 40] width 108 height 14
click at [113, 40] on span "Sapa - [GEOGRAPHIC_DATA]" at bounding box center [141, 40] width 199 height 14
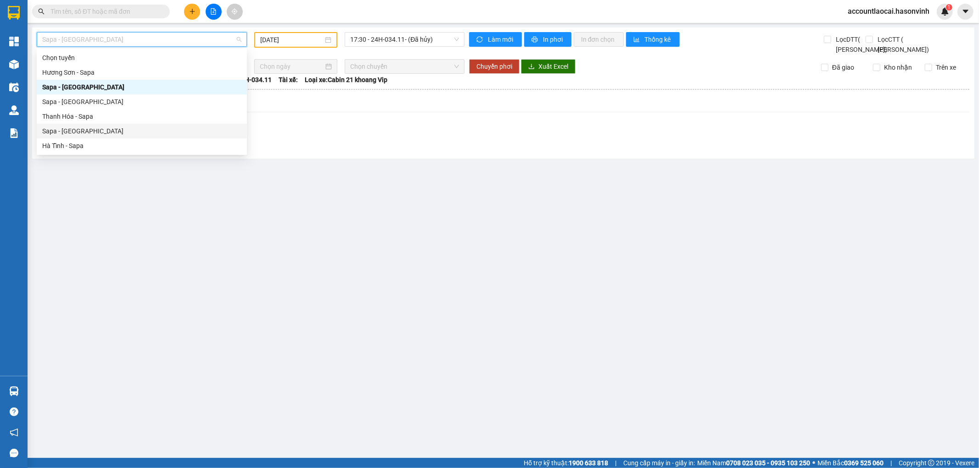
click at [68, 128] on div "Sapa - [GEOGRAPHIC_DATA]" at bounding box center [141, 131] width 199 height 10
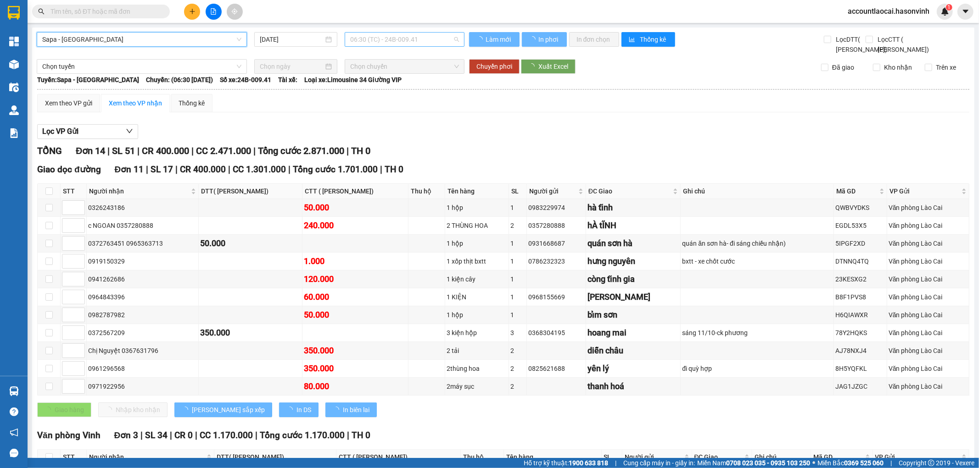
click at [357, 39] on span "06:30 (TC) - 24B-009.41" at bounding box center [404, 40] width 108 height 14
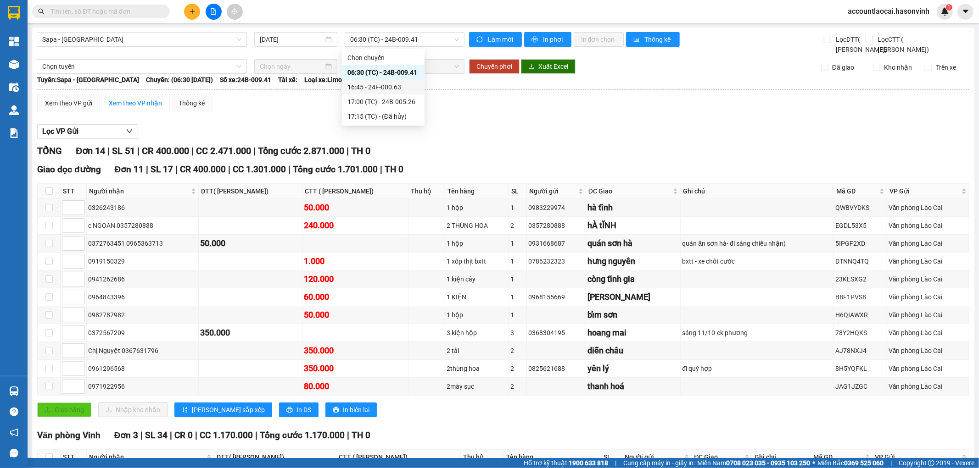
click at [276, 28] on div "Sapa - Hà Tĩnh 11/10/2025 06:30 (TC) - 24B-009.41 Làm mới In phơi In đơn chọn T…" at bounding box center [503, 295] width 942 height 534
click at [284, 43] on input "[DATE]" at bounding box center [292, 39] width 64 height 10
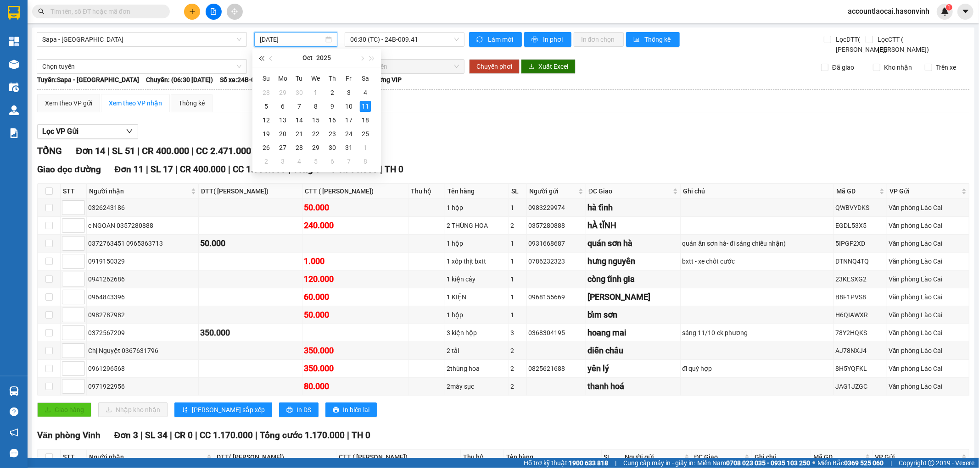
click at [265, 59] on button "button" at bounding box center [261, 58] width 10 height 18
click at [304, 149] on div "29" at bounding box center [299, 147] width 11 height 11
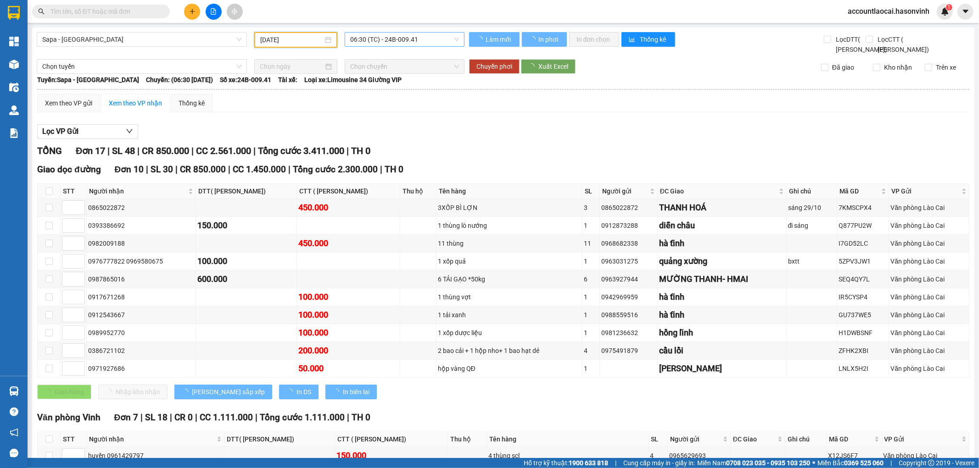
click at [400, 40] on span "06:30 (TC) - 24B-009.41" at bounding box center [404, 40] width 108 height 14
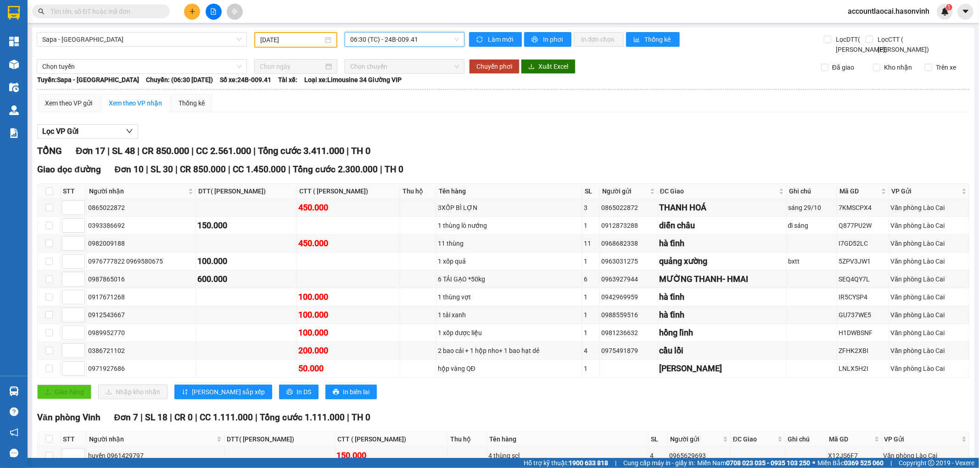
click at [280, 45] on div "29/10/2024" at bounding box center [295, 40] width 83 height 16
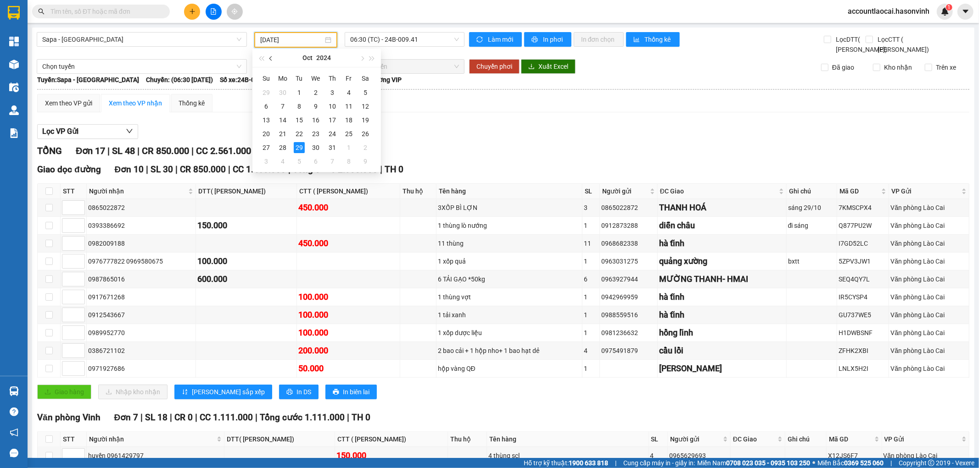
click at [268, 57] on button "button" at bounding box center [271, 58] width 10 height 18
click at [264, 149] on div "29" at bounding box center [266, 147] width 11 height 11
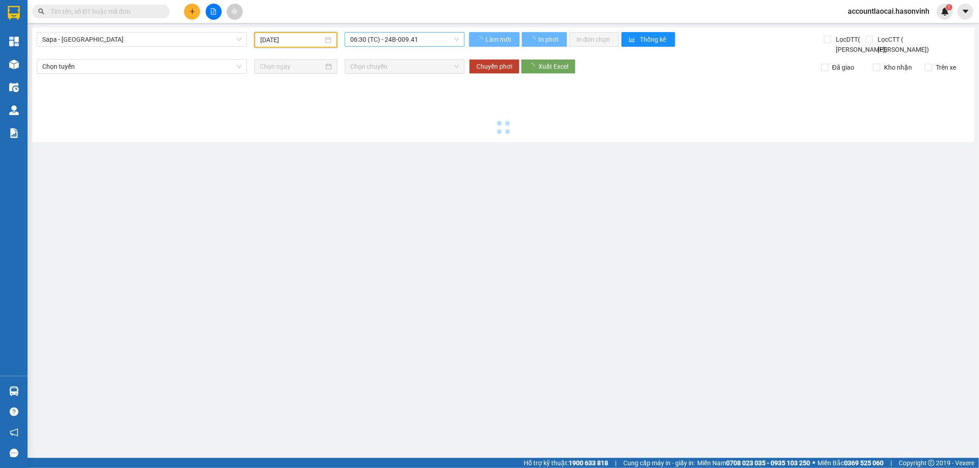
type input "29/09/2024"
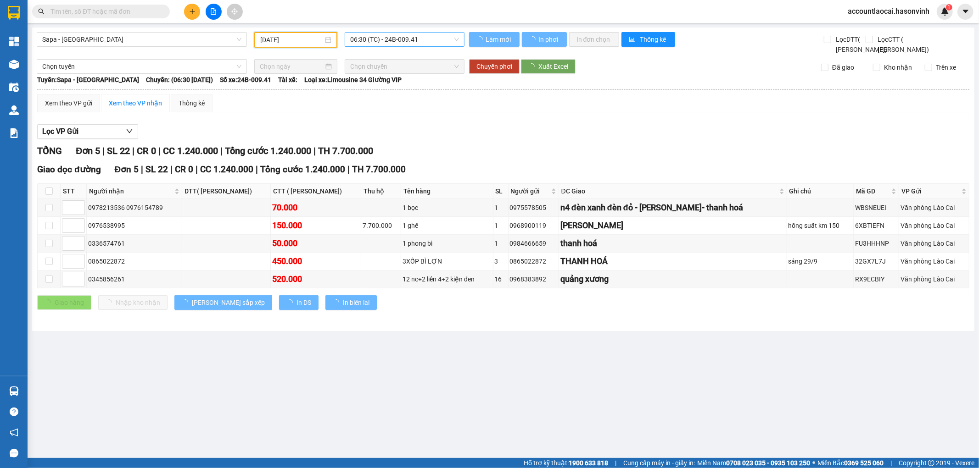
click at [377, 37] on span "06:30 (TC) - 24B-009.41" at bounding box center [404, 40] width 108 height 14
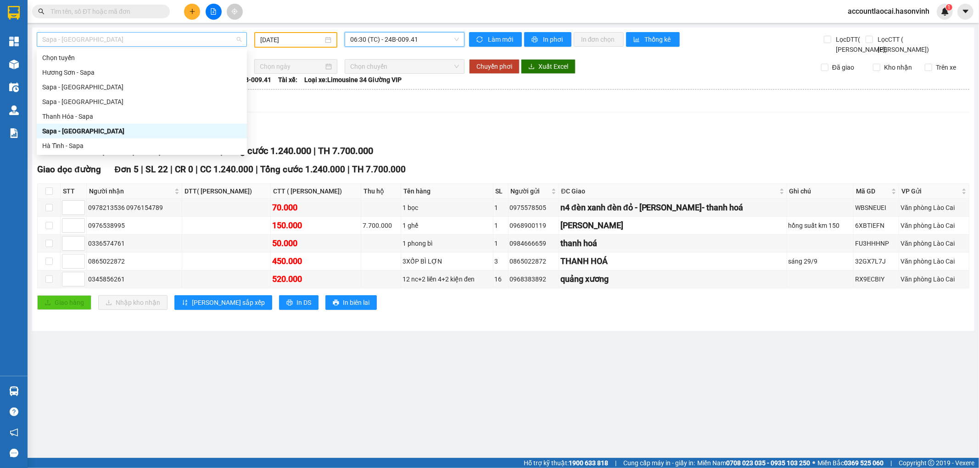
click at [77, 35] on span "Sapa - [GEOGRAPHIC_DATA]" at bounding box center [141, 40] width 199 height 14
click at [79, 87] on div "Sapa - [GEOGRAPHIC_DATA]" at bounding box center [141, 87] width 199 height 10
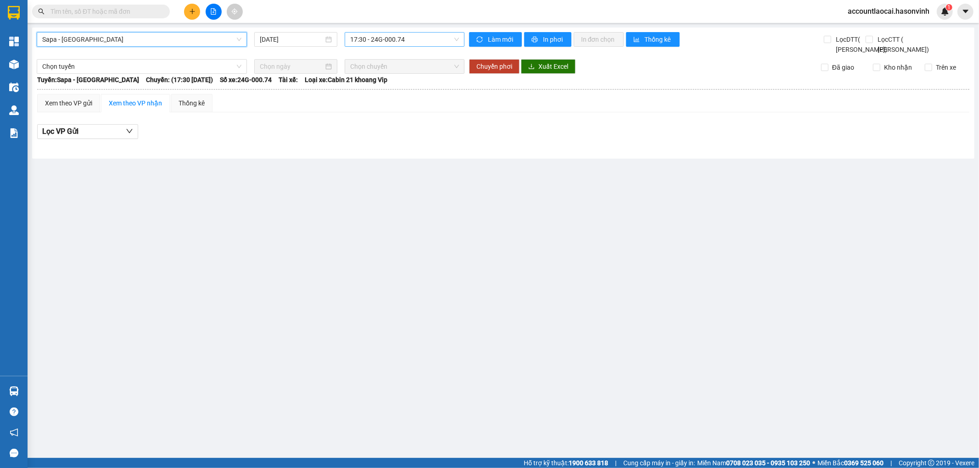
click at [361, 38] on span "17:30 - 24G-000.74" at bounding box center [404, 40] width 108 height 14
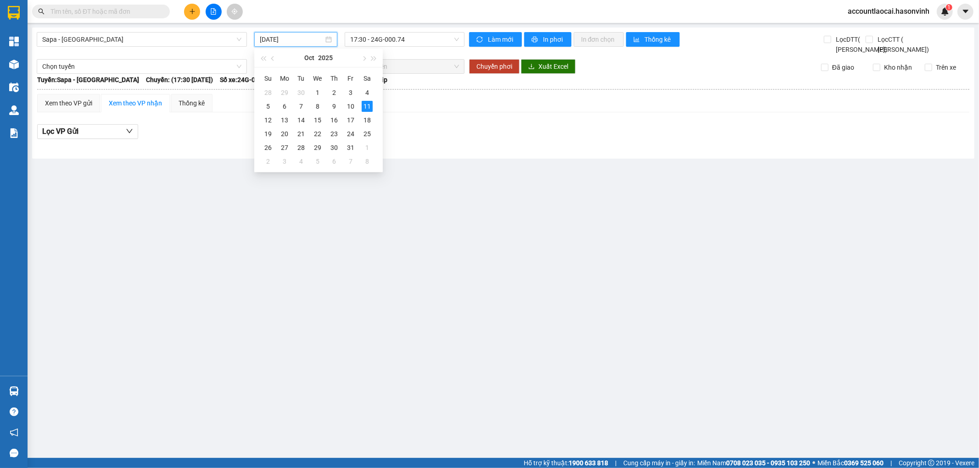
click at [272, 42] on input "[DATE]" at bounding box center [292, 39] width 64 height 10
click at [270, 57] on button "button" at bounding box center [273, 58] width 10 height 18
click at [282, 148] on div "29" at bounding box center [284, 147] width 11 height 11
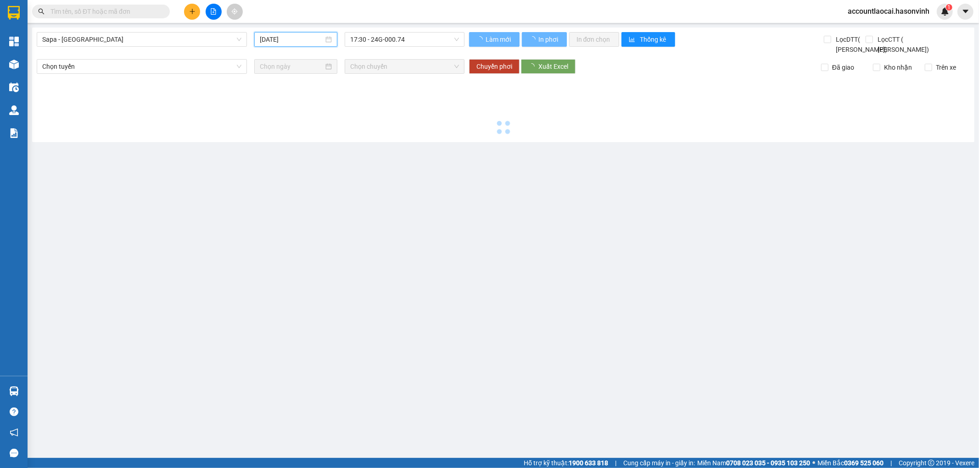
type input "29/09/2025"
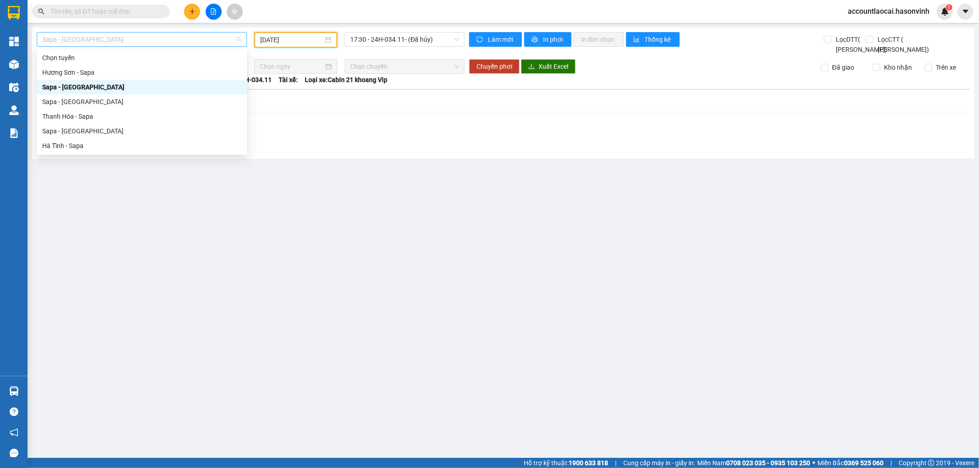
click at [153, 39] on span "Sapa - [GEOGRAPHIC_DATA]" at bounding box center [141, 40] width 199 height 14
click at [75, 128] on div "Sapa - [GEOGRAPHIC_DATA]" at bounding box center [141, 131] width 199 height 10
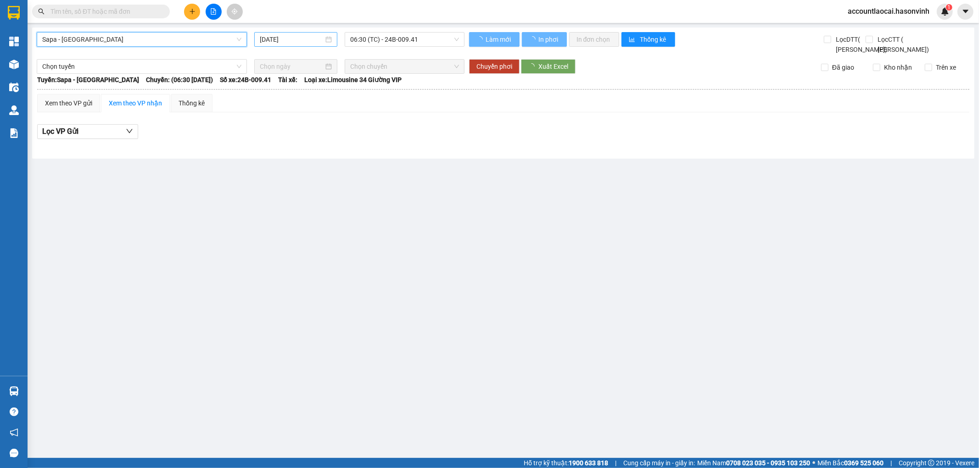
click at [297, 40] on input "[DATE]" at bounding box center [292, 39] width 64 height 10
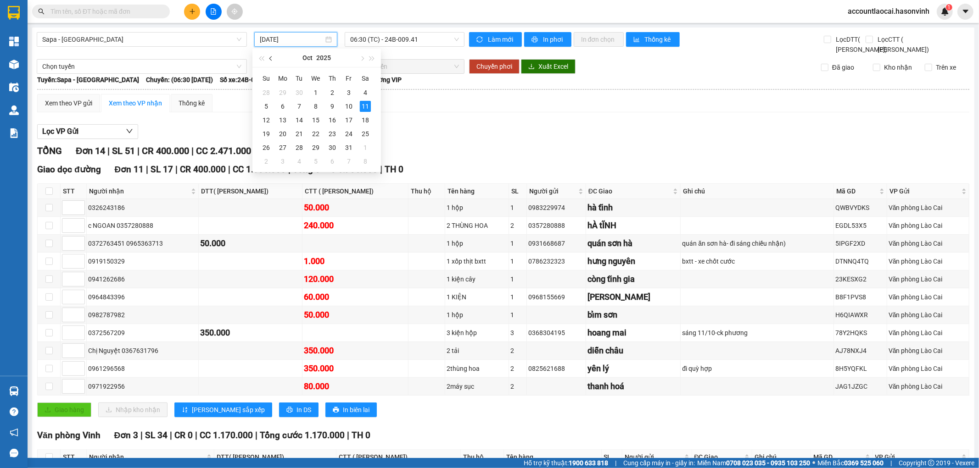
click at [269, 61] on button "button" at bounding box center [271, 58] width 10 height 18
click at [279, 147] on div "29" at bounding box center [282, 147] width 11 height 11
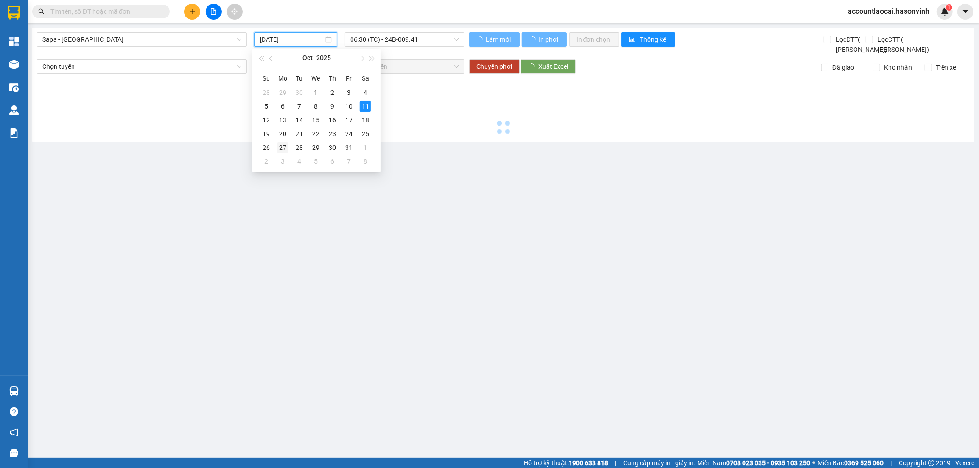
type input "29/09/2025"
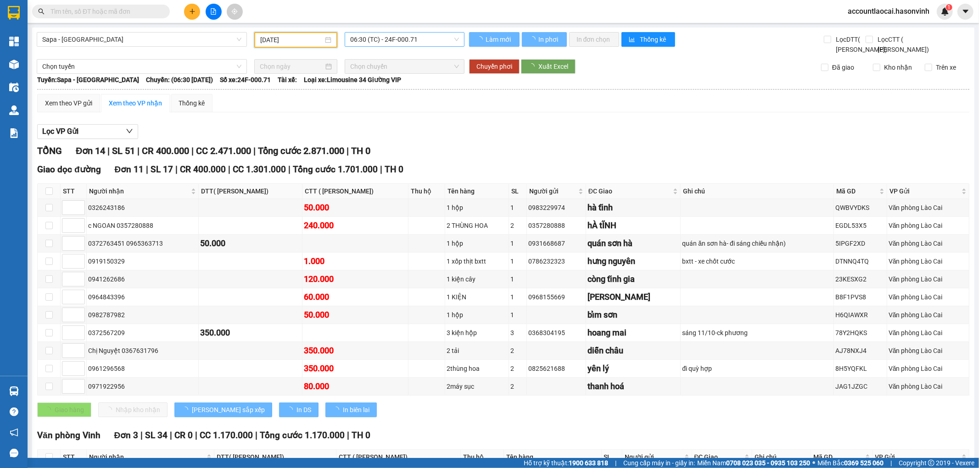
click at [384, 38] on span "06:30 (TC) - 24F-000.71" at bounding box center [404, 40] width 108 height 14
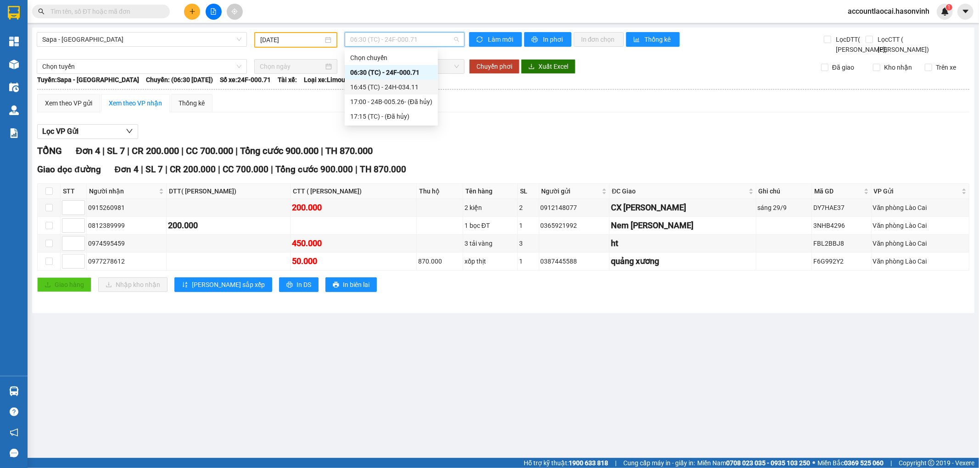
click at [385, 89] on div "16:45 (TC) - 24H-034.11" at bounding box center [391, 87] width 82 height 10
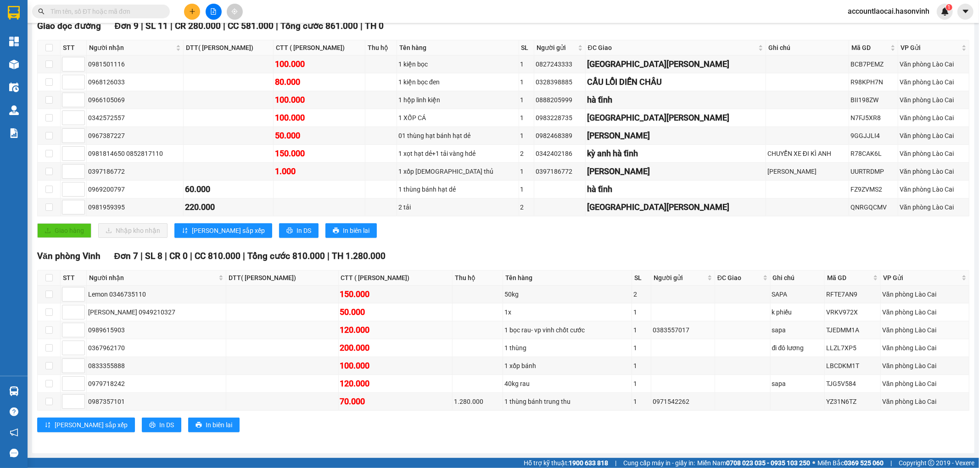
scroll to position [156, 0]
drag, startPoint x: 442, startPoint y: 400, endPoint x: 436, endPoint y: 401, distance: 6.0
click at [454, 401] on div "1.280.000" at bounding box center [477, 402] width 47 height 10
drag, startPoint x: 663, startPoint y: 399, endPoint x: 620, endPoint y: 403, distance: 42.8
click at [620, 403] on tr "0987357101 70.000 1.280.000 1 thùng bánh trung thu 1 0971542262 YZ31N6TZ Văn ph…" at bounding box center [503, 402] width 931 height 18
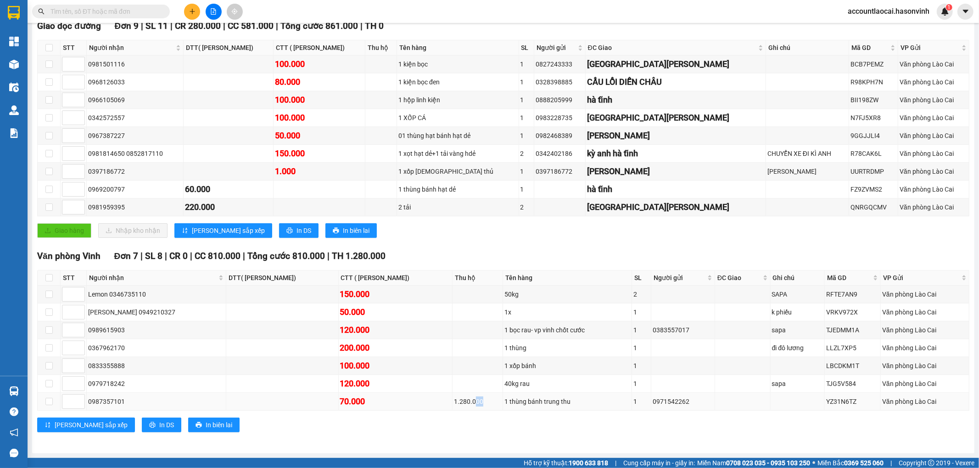
copy tr "0971542262"
drag, startPoint x: 536, startPoint y: 405, endPoint x: 462, endPoint y: 409, distance: 74.0
click at [462, 409] on tr "0987357101 70.000 1.280.000 1 thùng bánh trung thu 1 0971542262 YZ31N6TZ Văn ph…" at bounding box center [503, 402] width 931 height 18
copy tr "1 thùng bánh trung thu"
drag, startPoint x: 669, startPoint y: 406, endPoint x: 605, endPoint y: 407, distance: 63.8
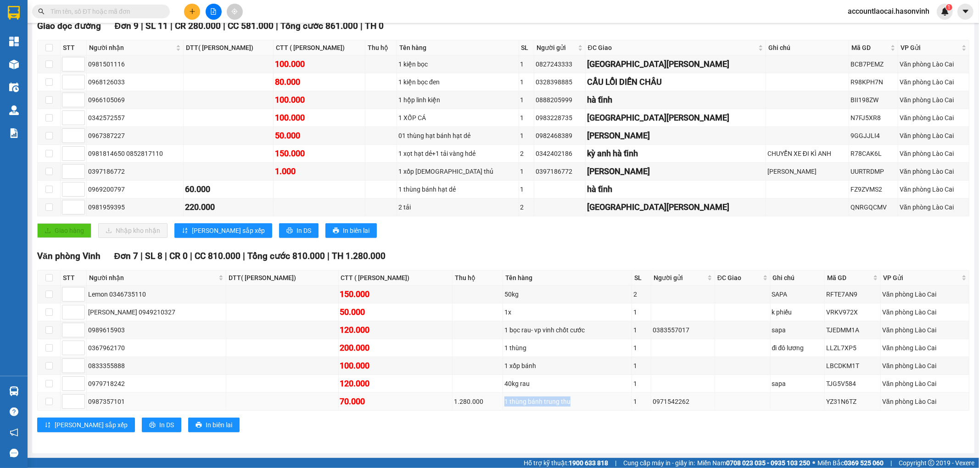
click at [607, 406] on tr "0987357101 70.000 1.280.000 1 thùng bánh trung thu 1 0971542262 YZ31N6TZ Văn ph…" at bounding box center [503, 402] width 931 height 18
drag, startPoint x: 141, startPoint y: 398, endPoint x: 78, endPoint y: 399, distance: 63.3
click at [78, 399] on tr "0987357101 70.000 1.280.000 1 thùng bánh trung thu 1 0971542262 YZ31N6TZ Văn ph…" at bounding box center [503, 402] width 931 height 18
copy tr "0987357101"
